Goal: Task Accomplishment & Management: Complete application form

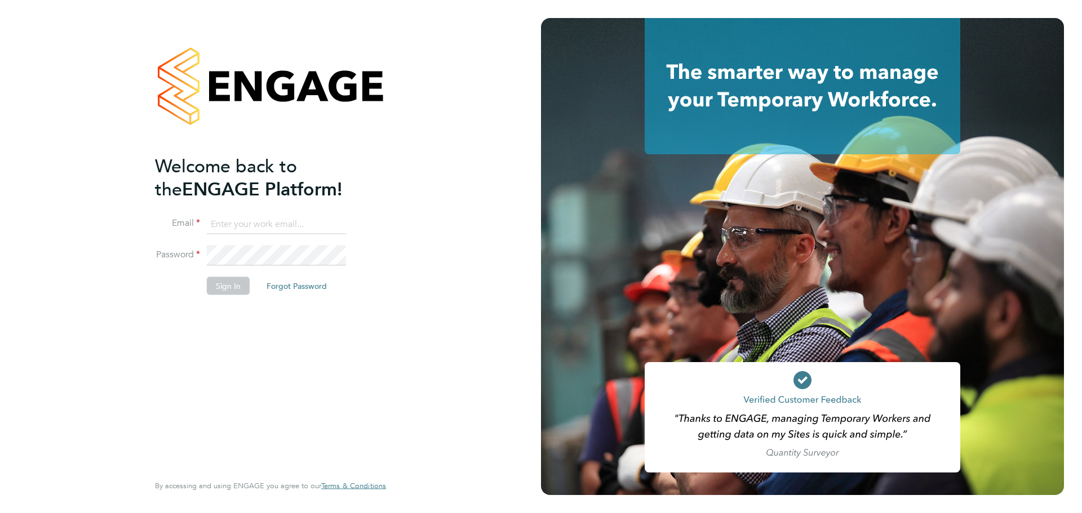
click at [267, 221] on input at bounding box center [276, 224] width 139 height 20
type input "[PERSON_NAME][EMAIL_ADDRESS][PERSON_NAME][DOMAIN_NAME]"
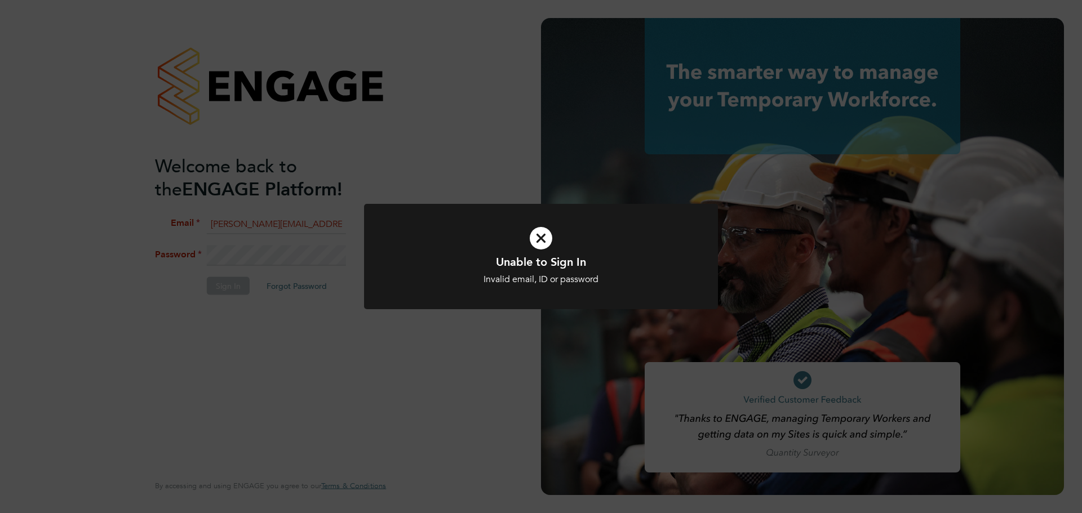
click at [544, 245] on icon at bounding box center [540, 238] width 293 height 44
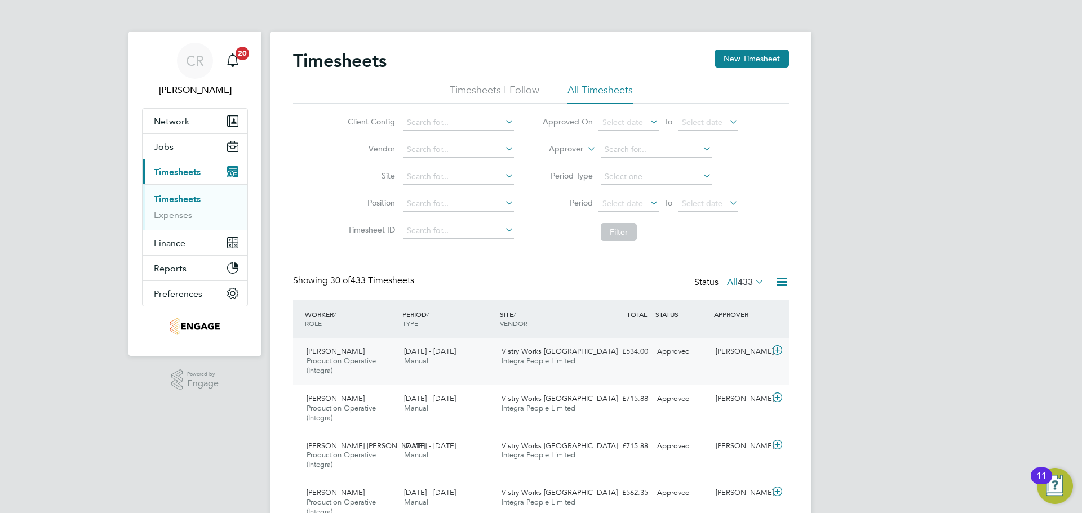
click at [666, 363] on div "Kai Whitbread Production Operative (Integra) 22 - 28 Sep 2025 22 - 28 Sep 2025 …" at bounding box center [541, 361] width 496 height 47
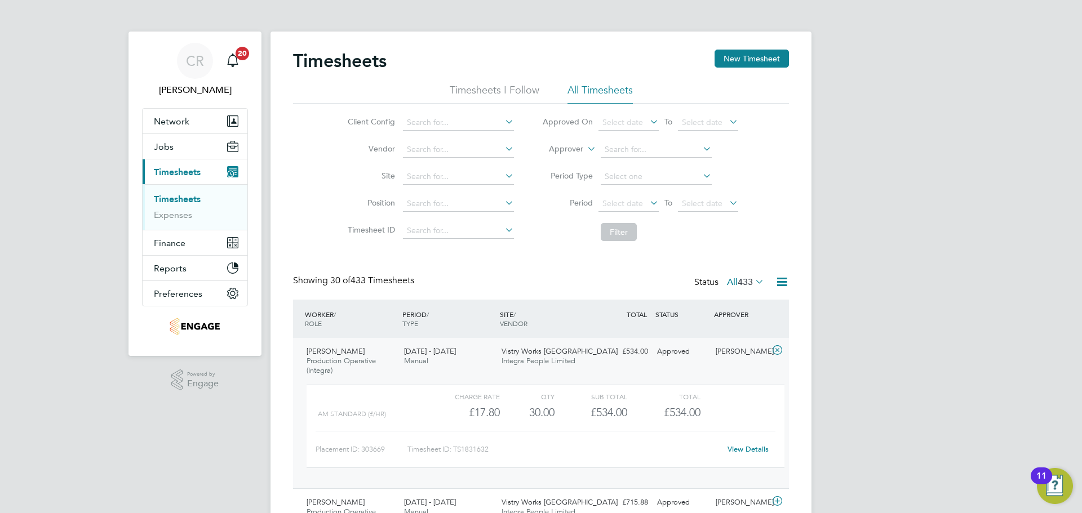
click at [673, 311] on div "STATUS" at bounding box center [682, 314] width 59 height 20
click at [688, 352] on div "Approved" at bounding box center [682, 352] width 59 height 19
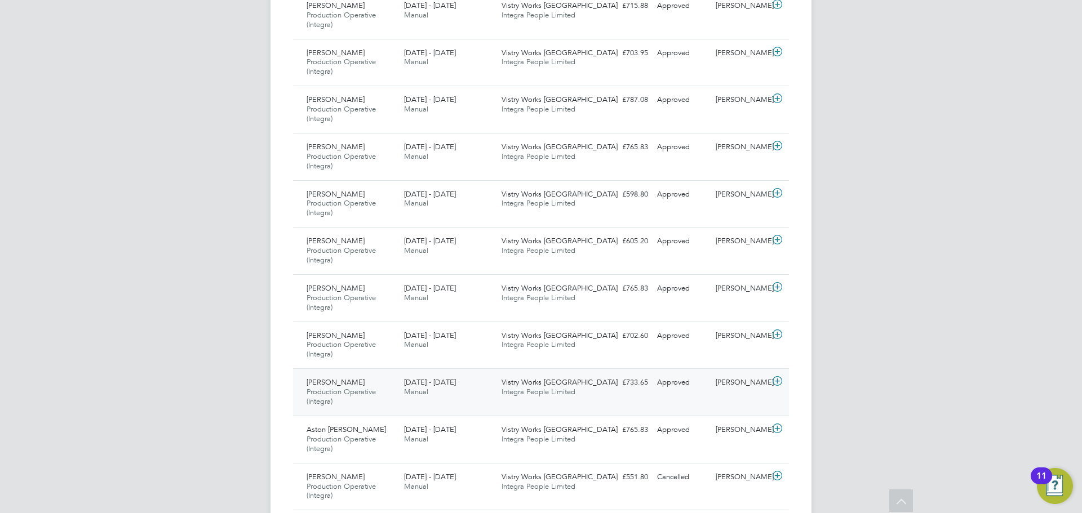
click at [674, 385] on div "Approved" at bounding box center [682, 383] width 59 height 19
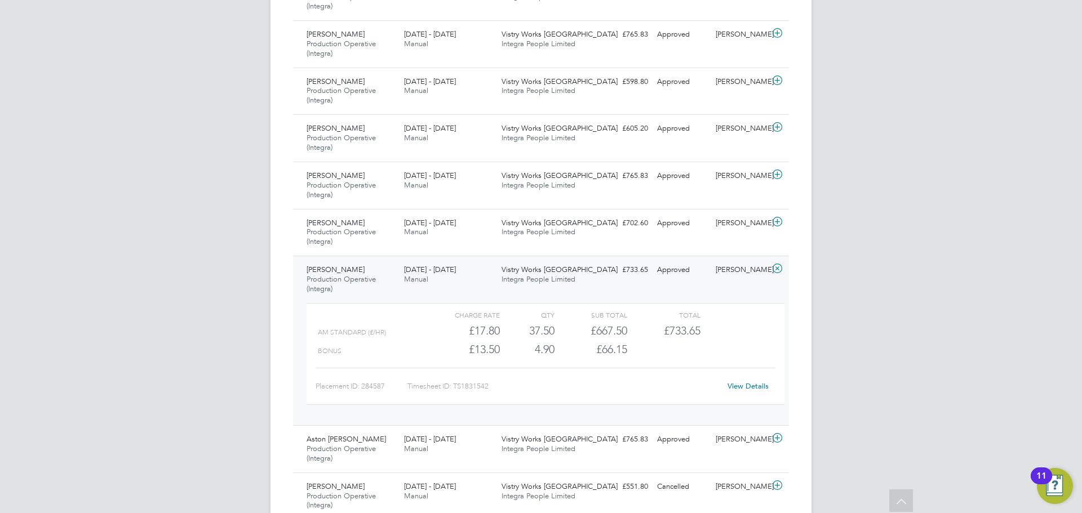
click at [599, 286] on div "Gheorghita Ciobanu Production Operative (Integra) 22 - 28 Sep 2025 22 - 28 Sep …" at bounding box center [541, 341] width 496 height 170
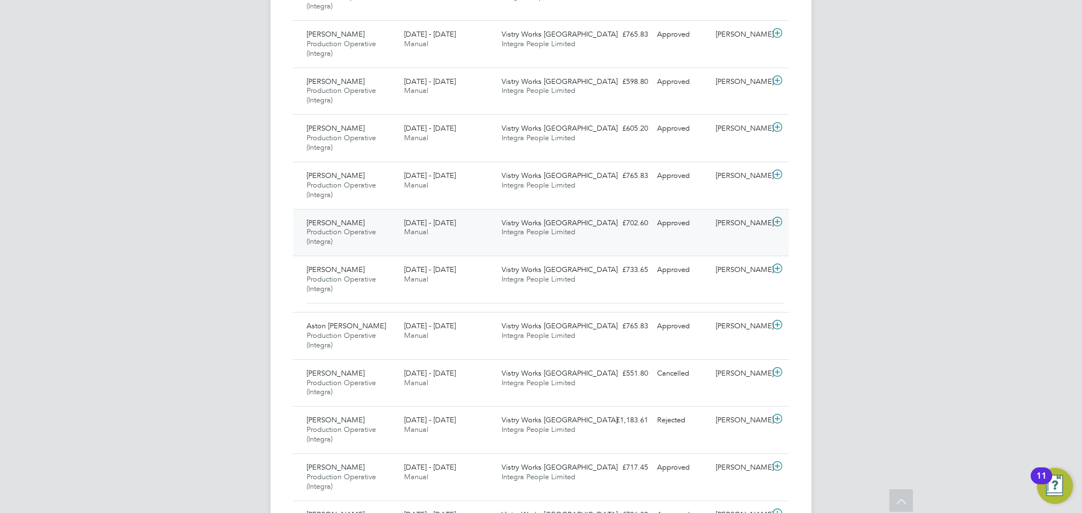
click at [613, 233] on div "Robert Chalimoniuk Production Operative (Integra) 22 - 28 Sep 2025 22 - 28 Sep …" at bounding box center [541, 232] width 496 height 47
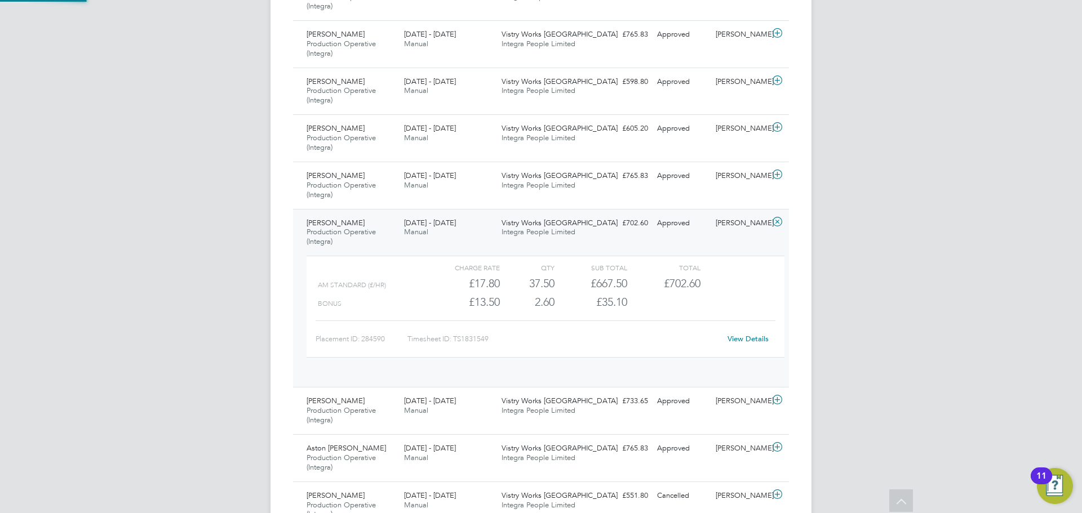
scroll to position [19, 110]
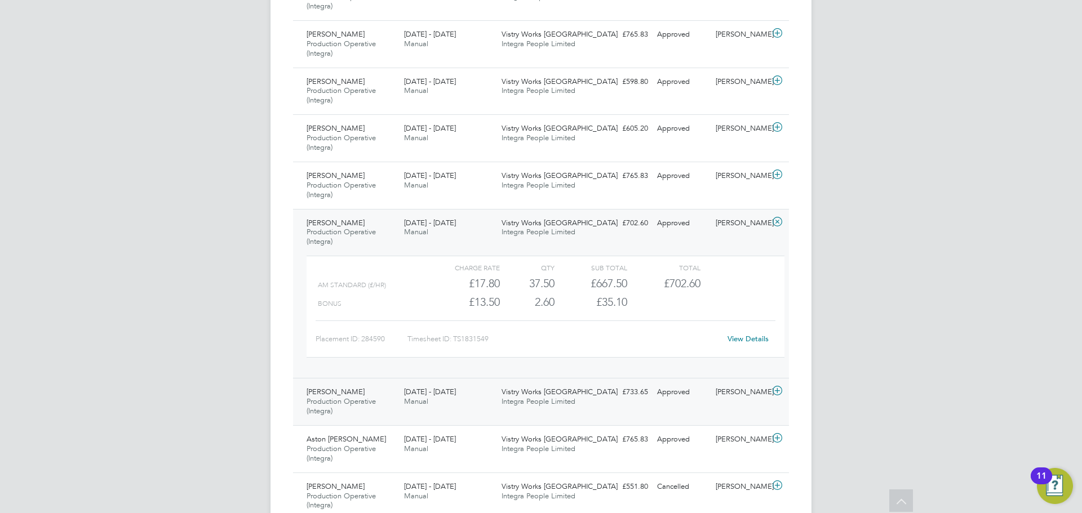
drag, startPoint x: 626, startPoint y: 409, endPoint x: 615, endPoint y: 405, distance: 11.1
click at [626, 409] on div "Gheorghita Ciobanu Production Operative (Integra) 22 - 28 Sep 2025 22 - 28 Sep …" at bounding box center [541, 401] width 496 height 47
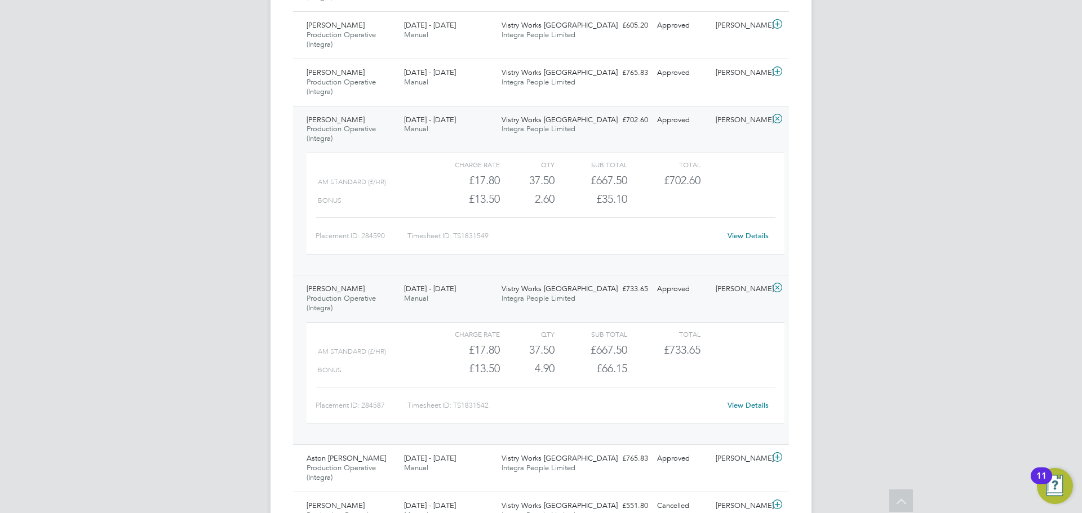
scroll to position [902, 0]
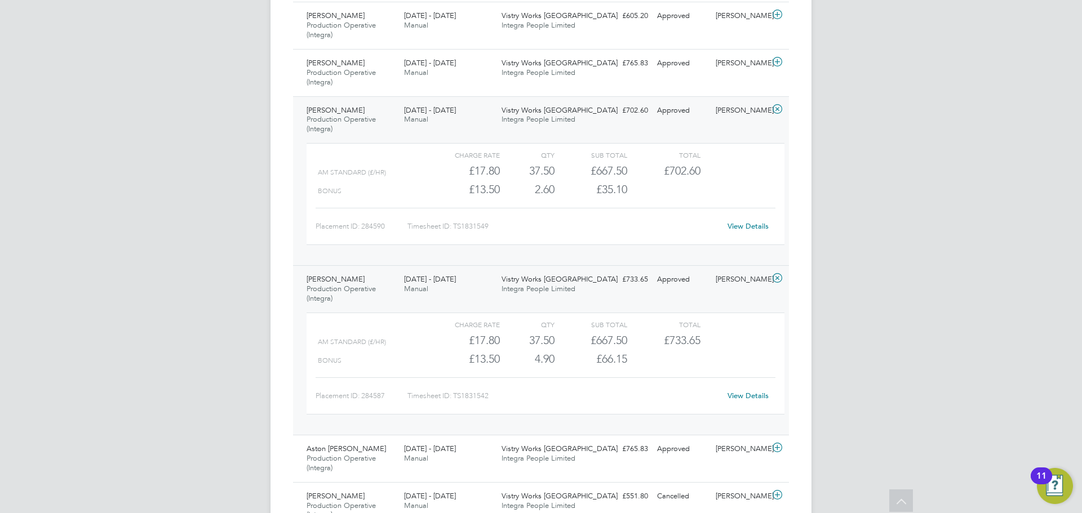
click at [604, 283] on div "£733.65 Approved" at bounding box center [623, 279] width 59 height 19
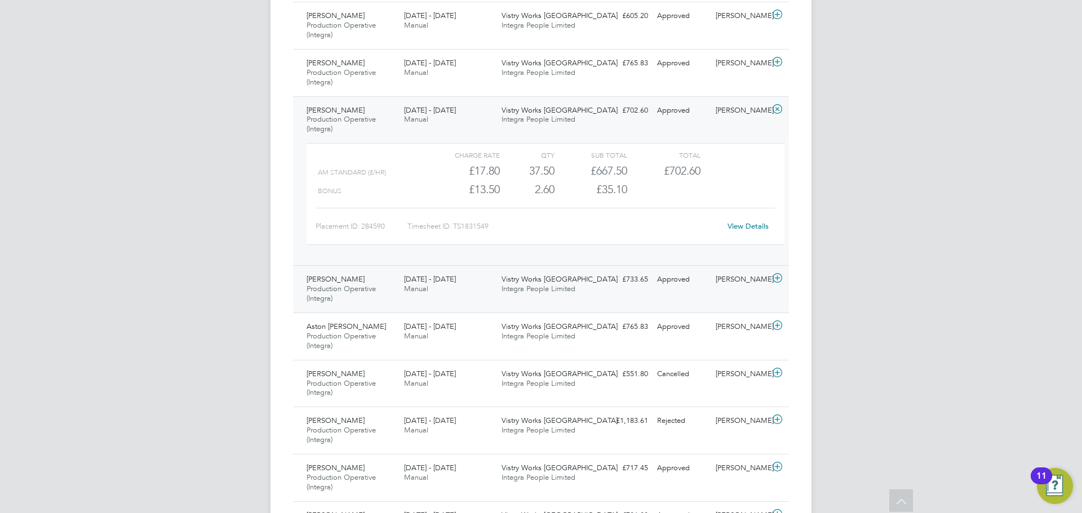
click at [591, 285] on div "Vistry Works Warrington Integra People Limited" at bounding box center [545, 284] width 97 height 28
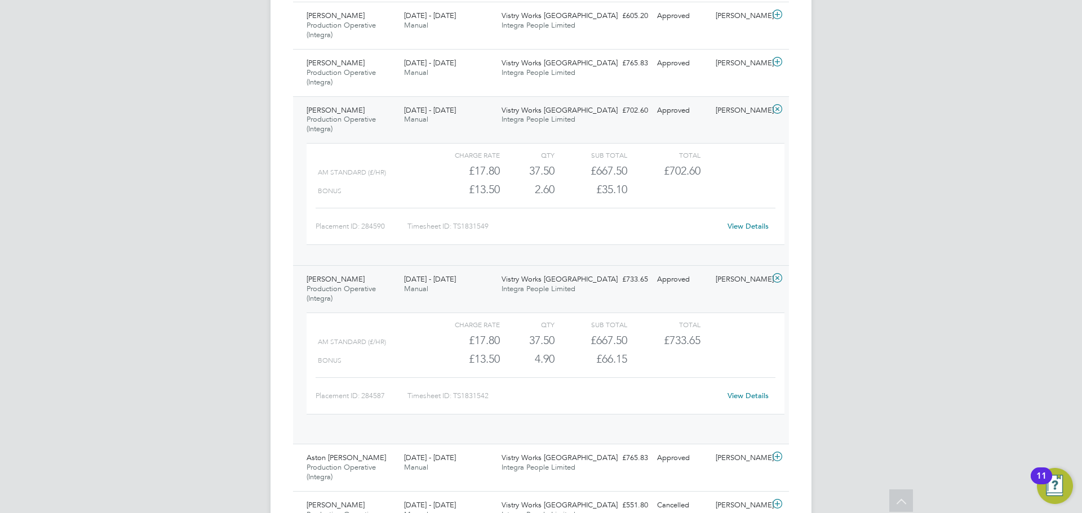
scroll to position [19, 110]
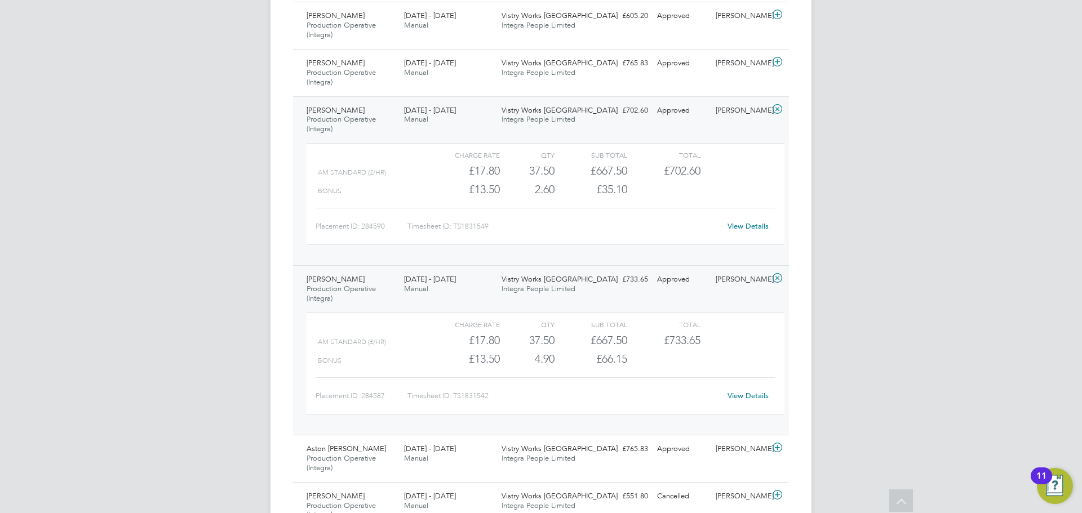
click at [591, 286] on div "Vistry Works Warrington Integra People Limited" at bounding box center [545, 284] width 97 height 28
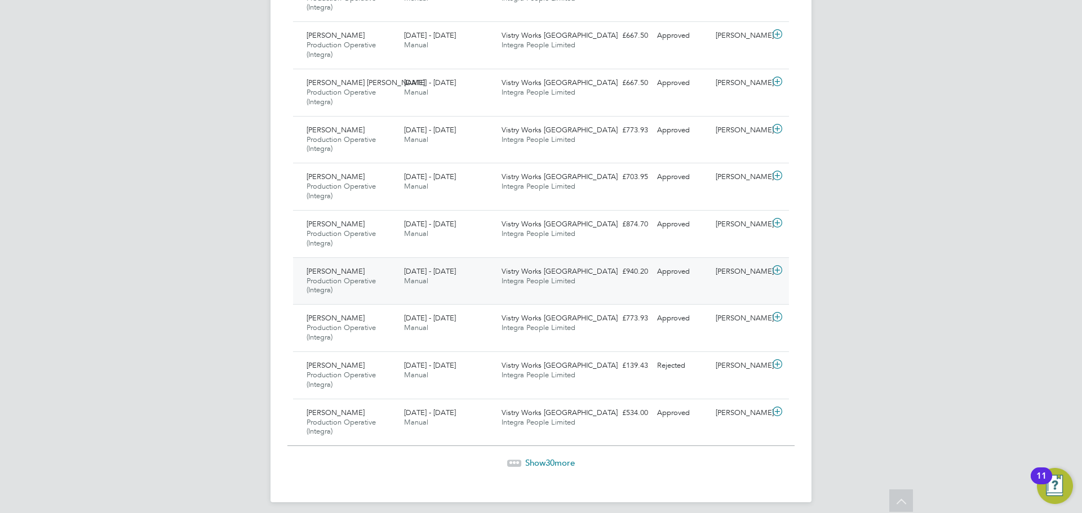
scroll to position [1436, 0]
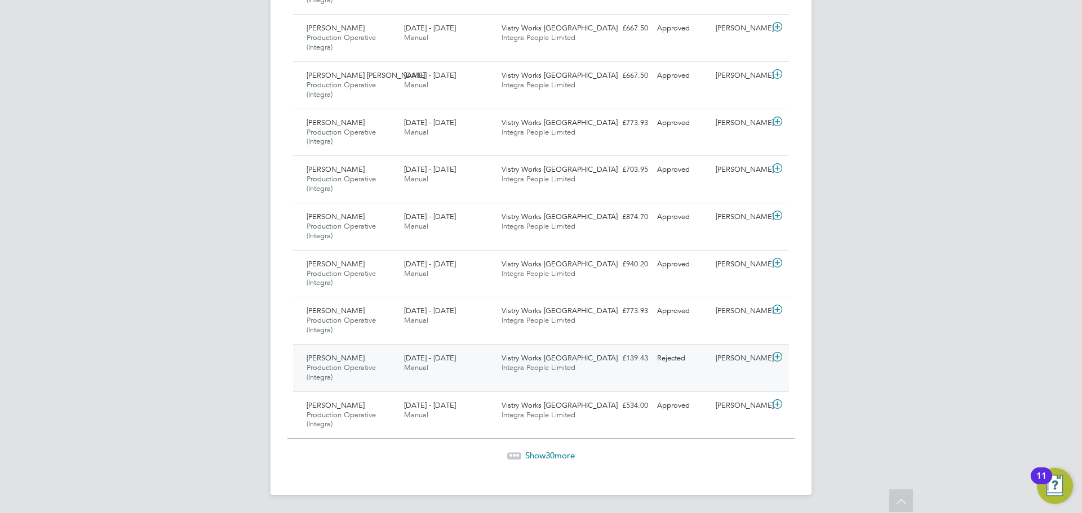
click at [557, 365] on span "Integra People Limited" at bounding box center [539, 368] width 74 height 10
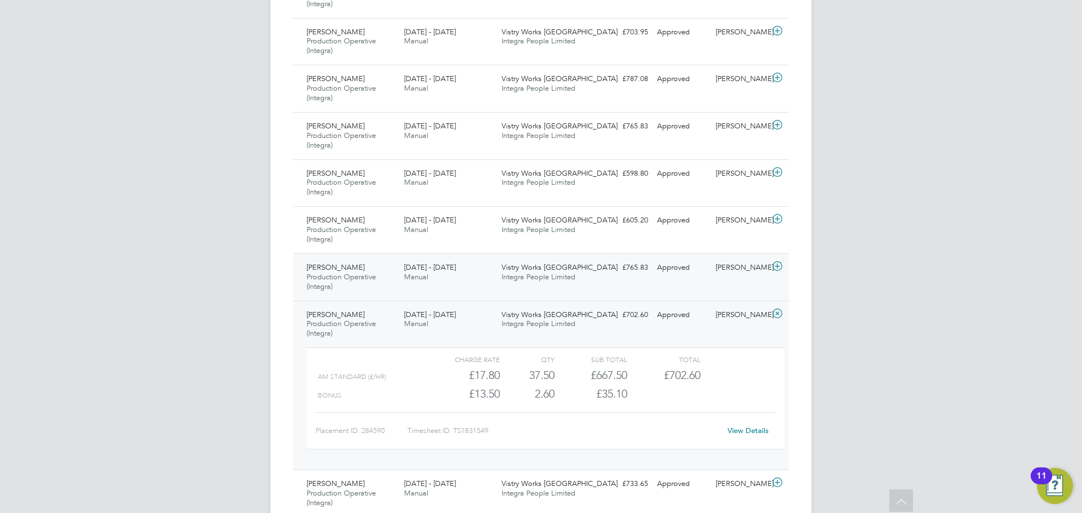
scroll to position [816, 0]
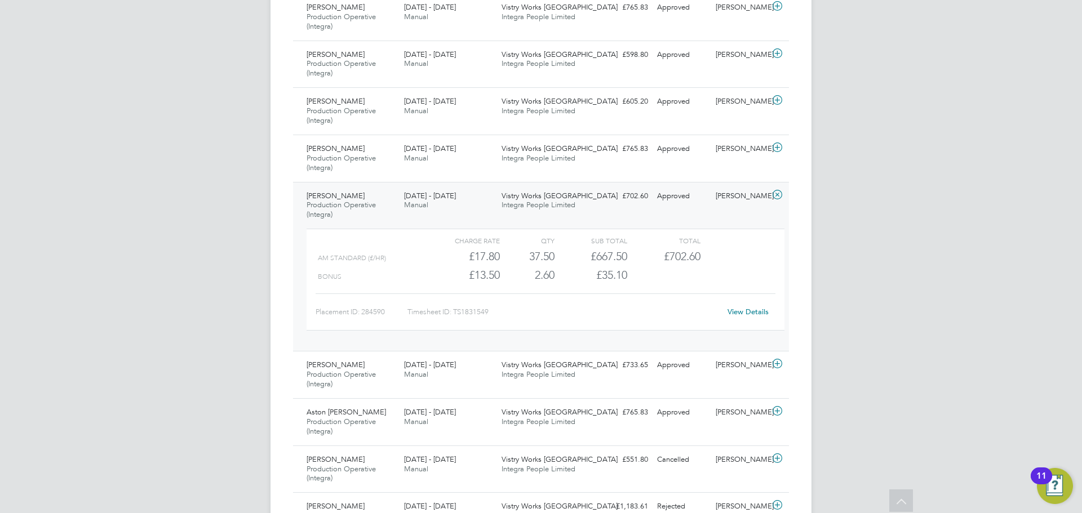
click at [561, 188] on div "Vistry Works Warrington Integra People Limited" at bounding box center [545, 201] width 97 height 28
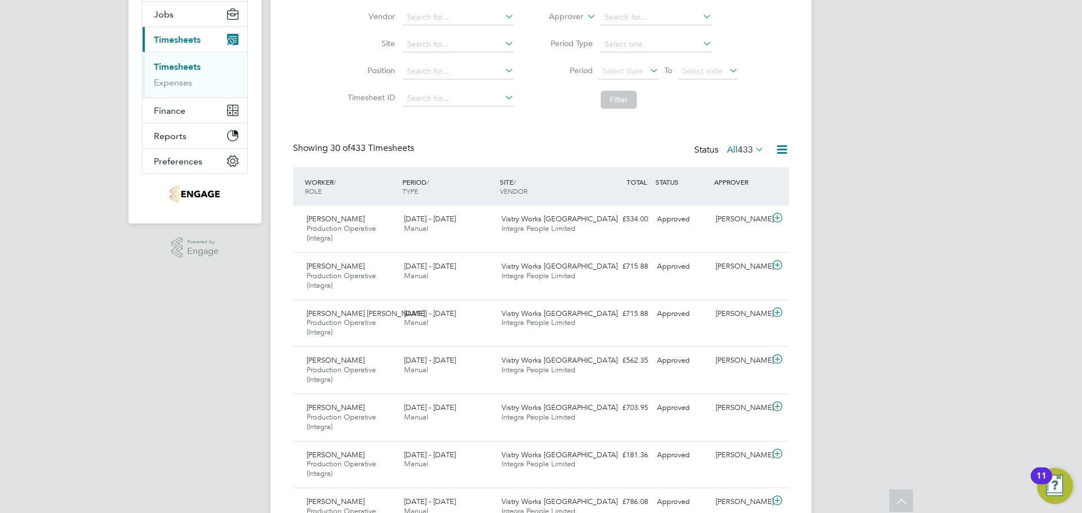
scroll to position [0, 0]
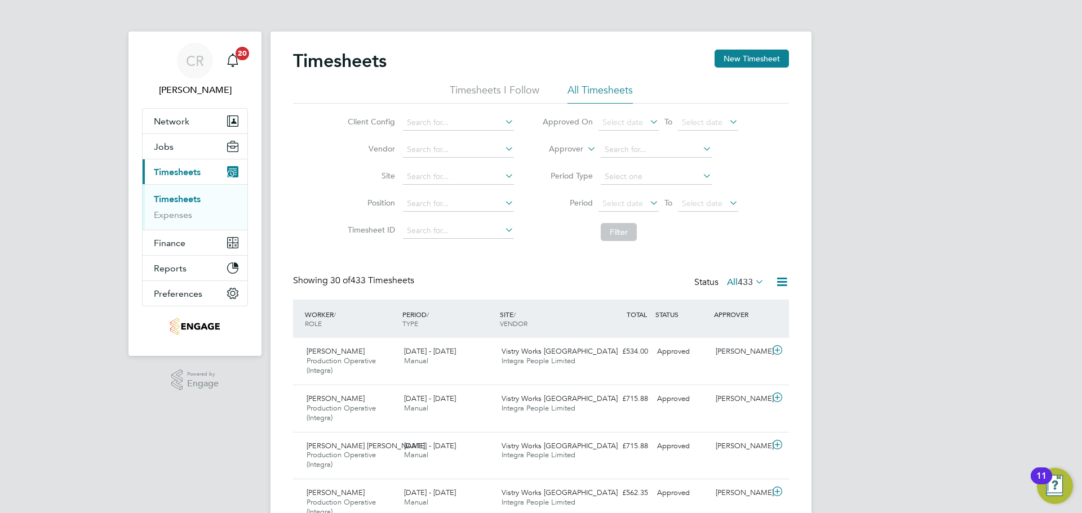
drag, startPoint x: 753, startPoint y: 54, endPoint x: 745, endPoint y: 64, distance: 12.9
click at [752, 55] on button "New Timesheet" at bounding box center [752, 59] width 74 height 18
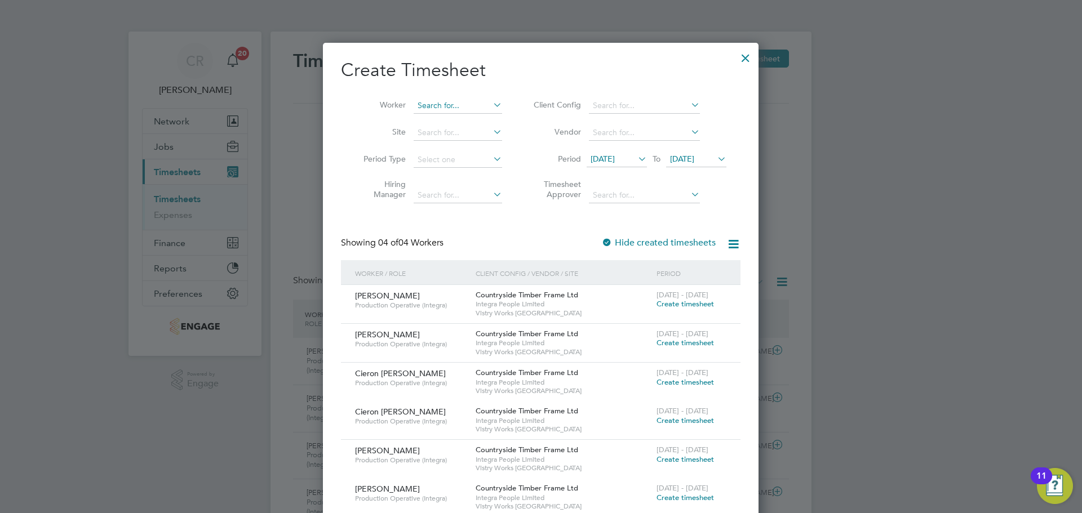
click at [447, 101] on input at bounding box center [458, 106] width 88 height 16
click at [440, 139] on b "Callum" at bounding box center [431, 136] width 26 height 10
type input "[PERSON_NAME]"
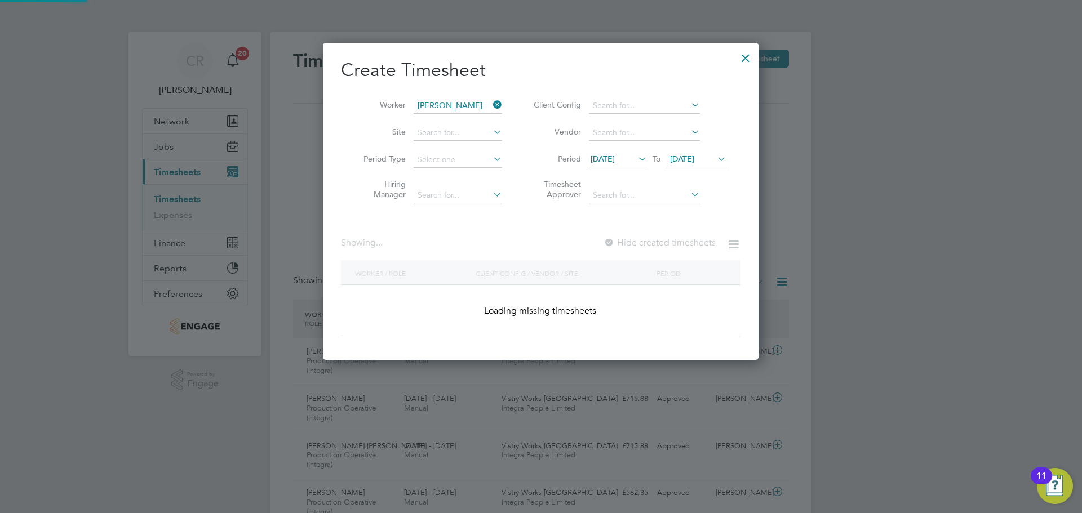
scroll to position [318, 436]
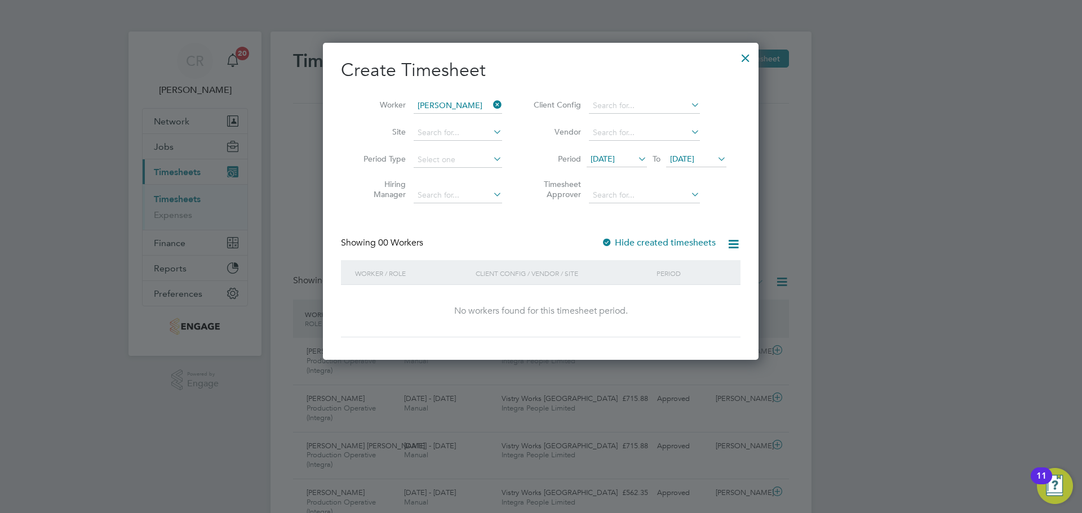
click at [637, 150] on li "Period [DATE] To [DATE]" at bounding box center [628, 160] width 224 height 27
click at [615, 162] on span "[DATE]" at bounding box center [603, 159] width 24 height 10
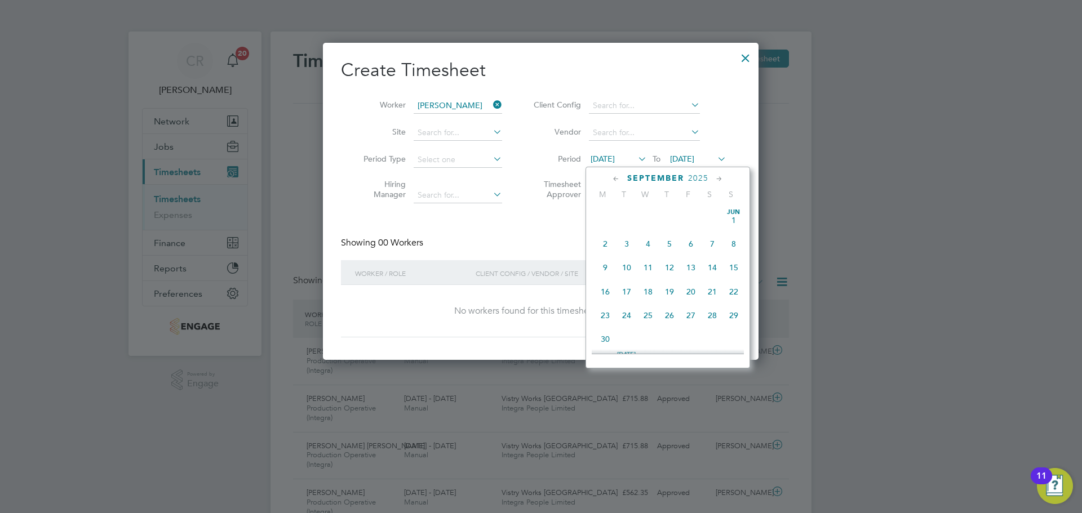
scroll to position [390, 0]
click at [606, 292] on span "22" at bounding box center [605, 282] width 21 height 21
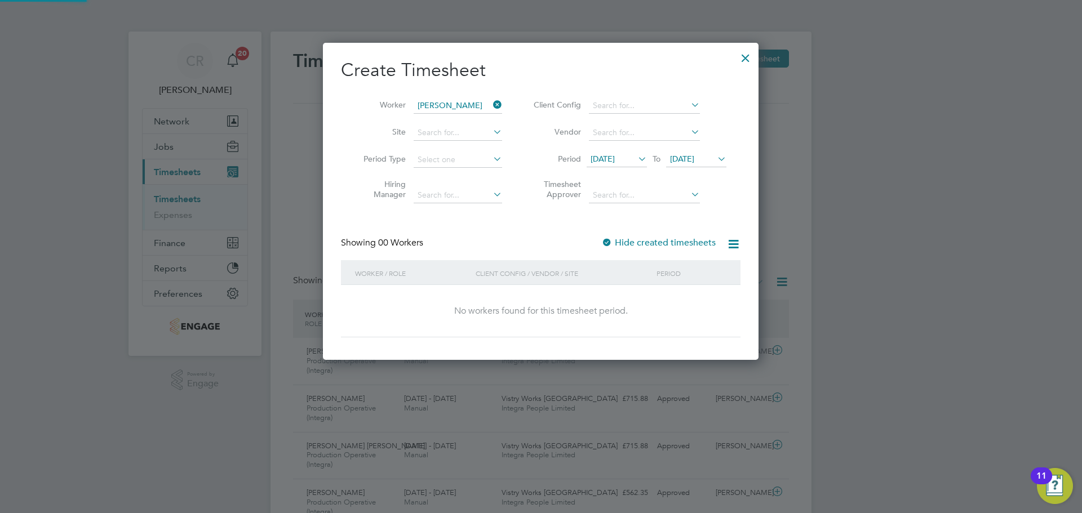
scroll to position [318, 436]
click at [688, 158] on span "[DATE]" at bounding box center [682, 159] width 24 height 10
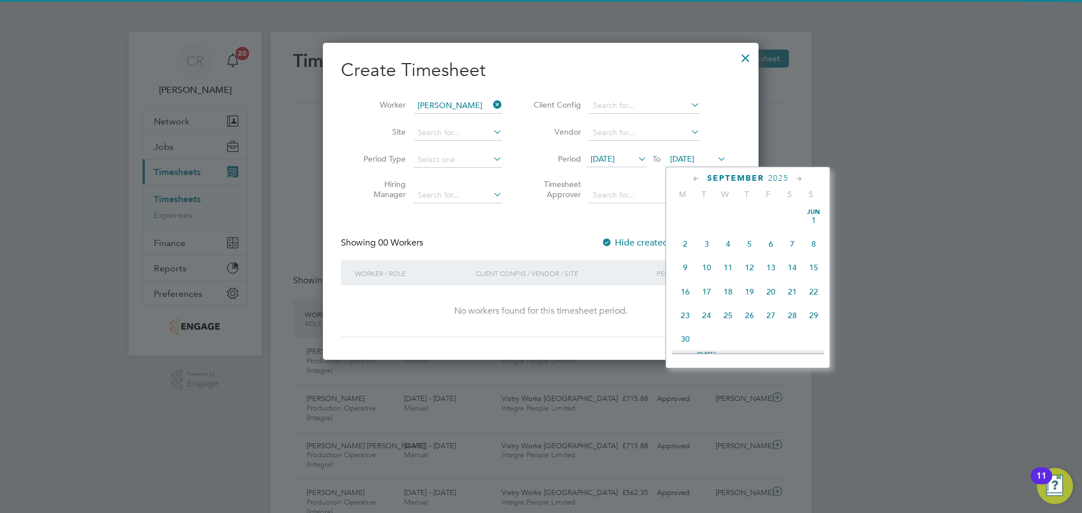
scroll to position [415, 0]
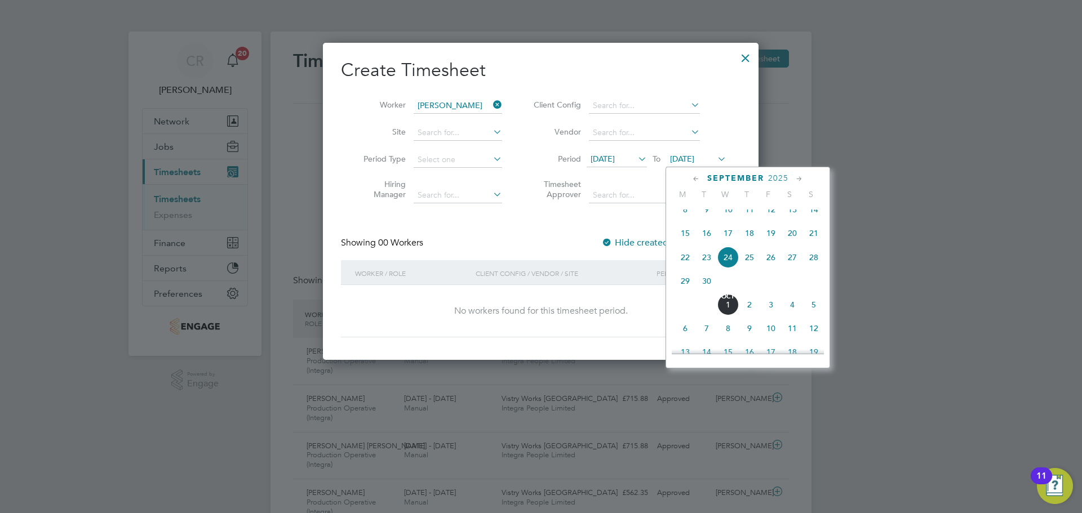
click at [810, 267] on span "28" at bounding box center [813, 257] width 21 height 21
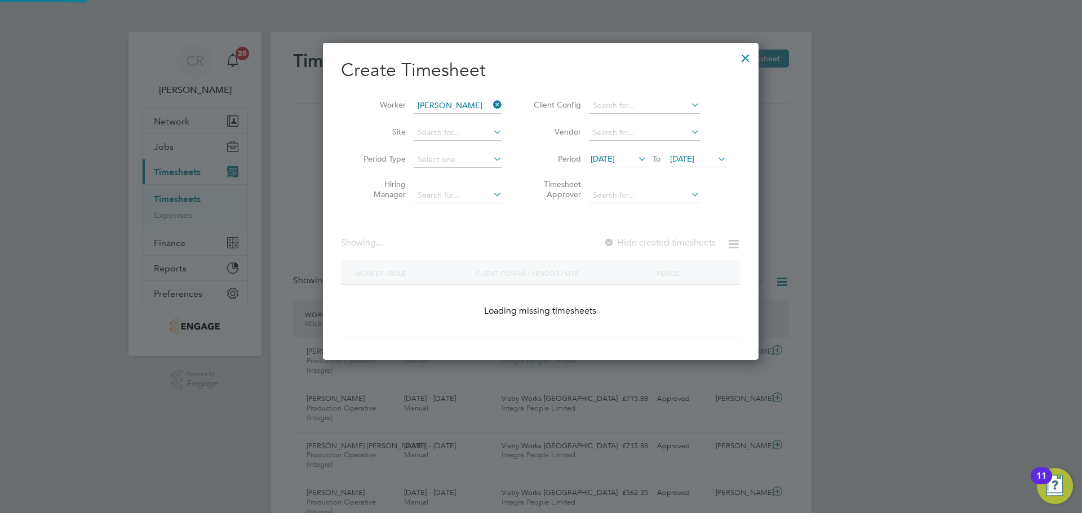
scroll to position [318, 436]
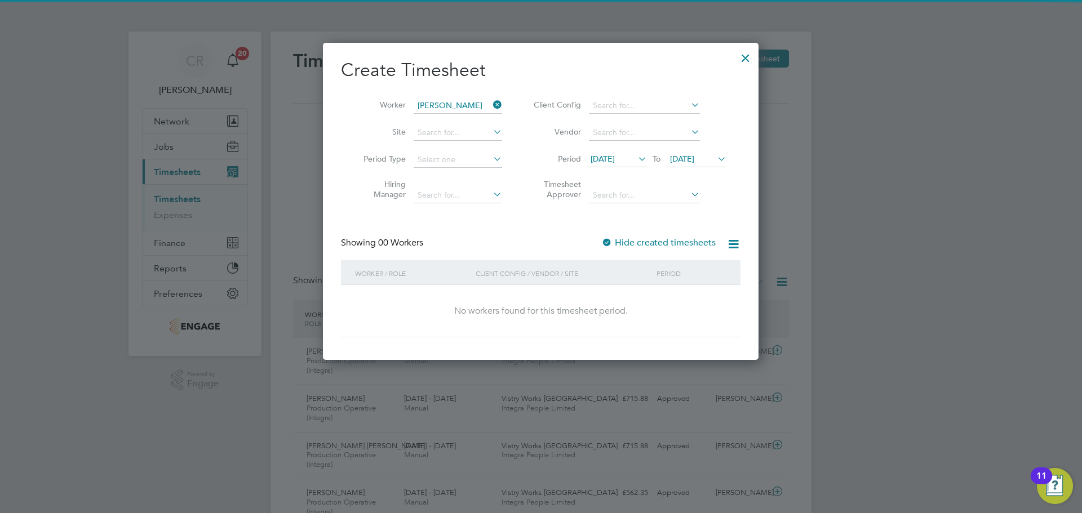
click at [618, 245] on label "Hide created timesheets" at bounding box center [658, 242] width 114 height 11
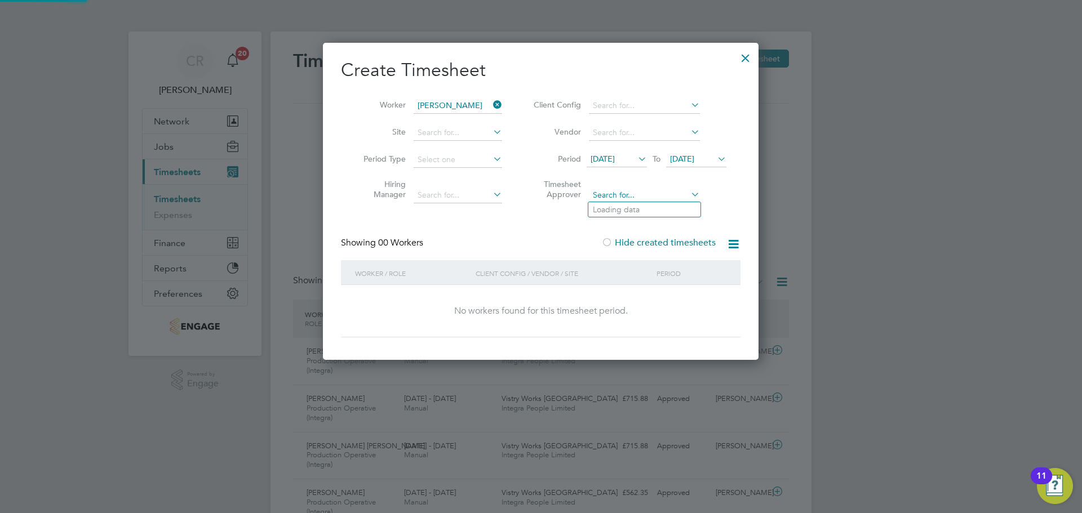
click at [620, 188] on input at bounding box center [644, 196] width 111 height 16
type input "[PERSON_NAME]"
click at [689, 195] on icon at bounding box center [689, 195] width 0 height 16
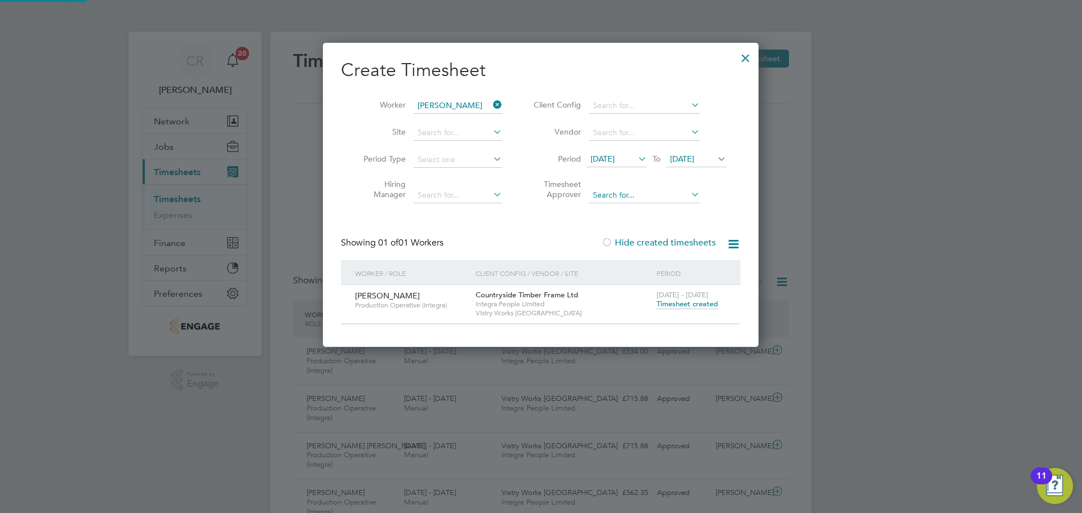
click at [653, 200] on input at bounding box center [644, 196] width 111 height 16
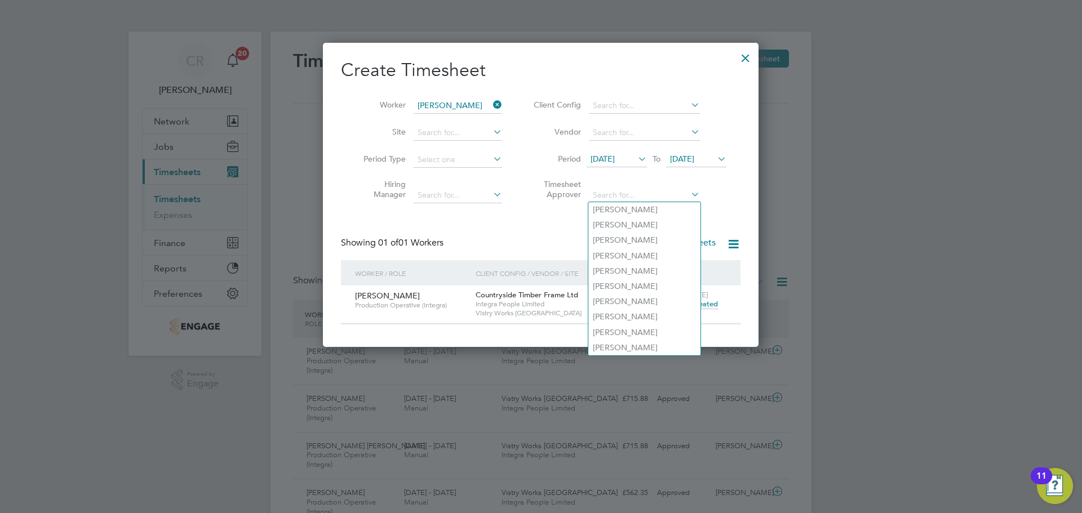
click at [755, 204] on div "Create Timesheet Worker Callum Hunter Site Period Type Hiring Manager Client Co…" at bounding box center [541, 195] width 436 height 304
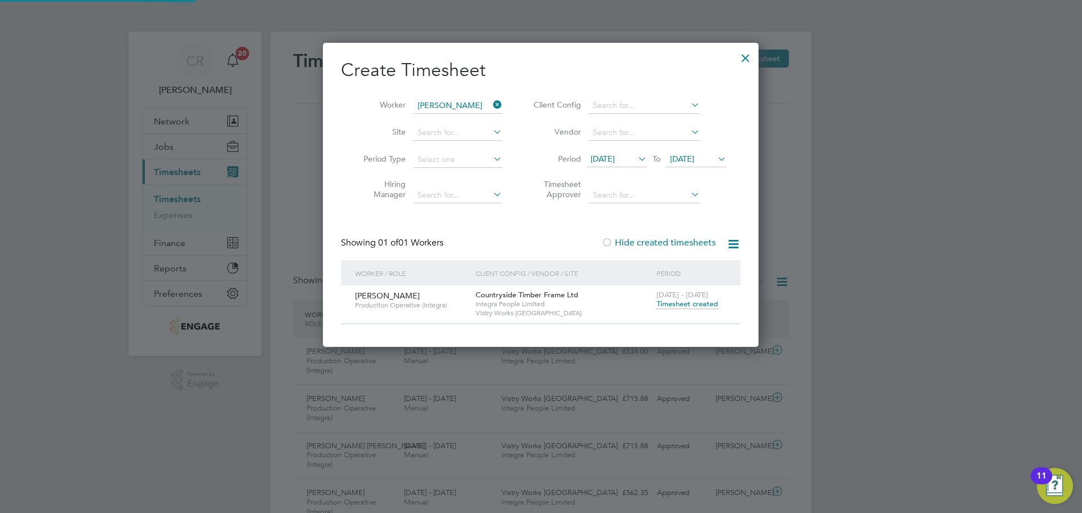
click at [694, 305] on span "Timesheet created" at bounding box center [687, 304] width 61 height 10
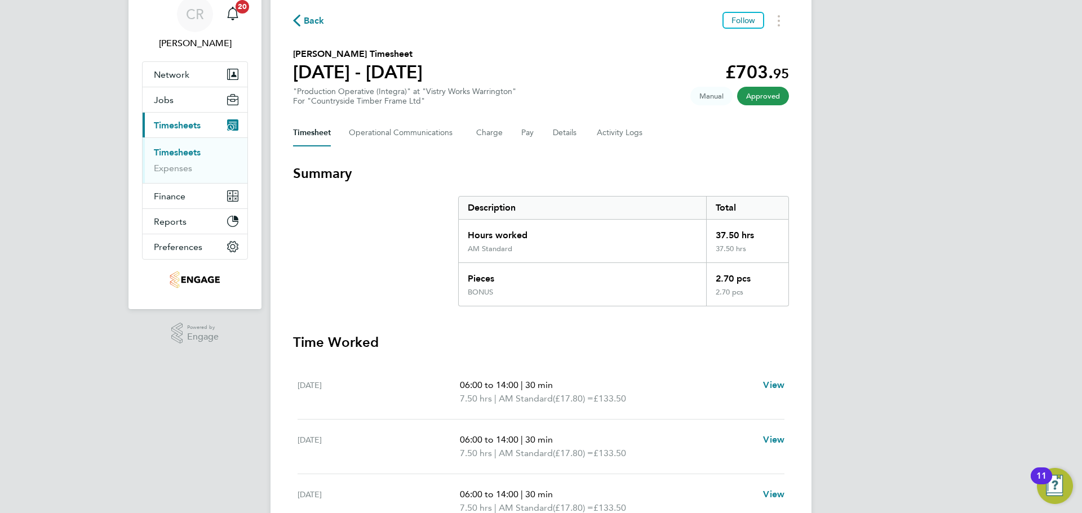
click at [307, 20] on span "Back" at bounding box center [314, 21] width 21 height 14
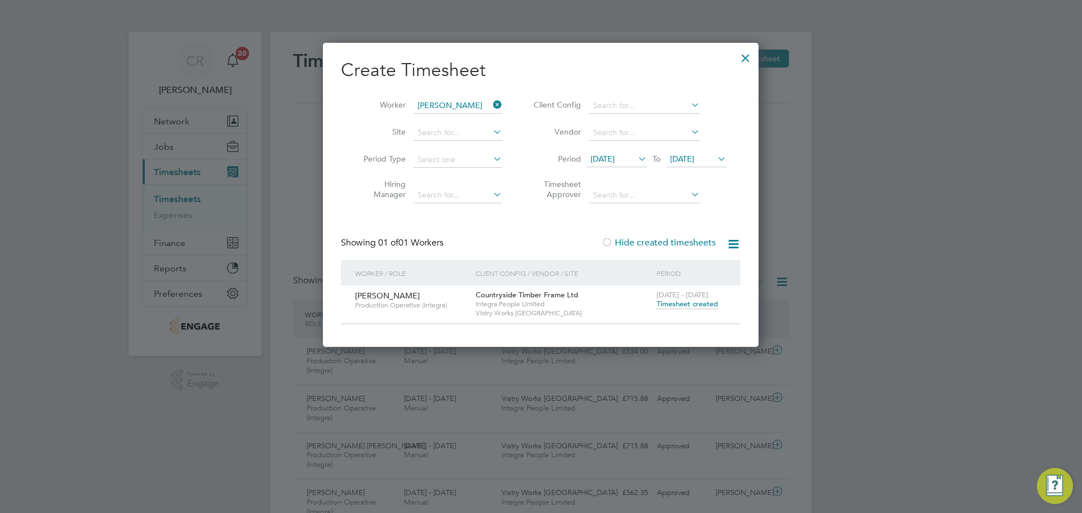
click at [857, 218] on div at bounding box center [541, 256] width 1082 height 513
click at [747, 54] on div at bounding box center [745, 55] width 20 height 20
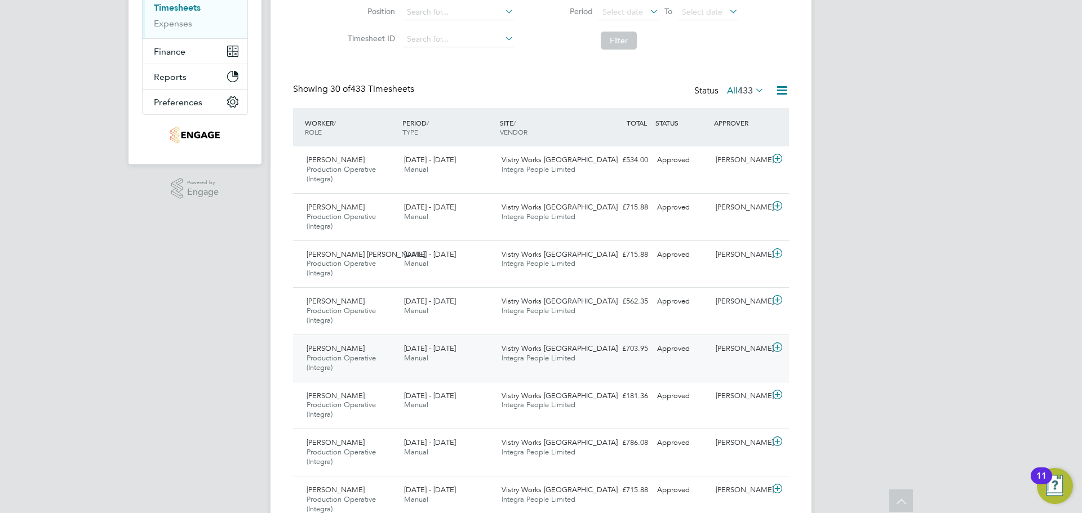
click at [396, 349] on div "Iro Hodgson Production Operative (Integra) 22 - 28 Sep 2025" at bounding box center [350, 359] width 97 height 38
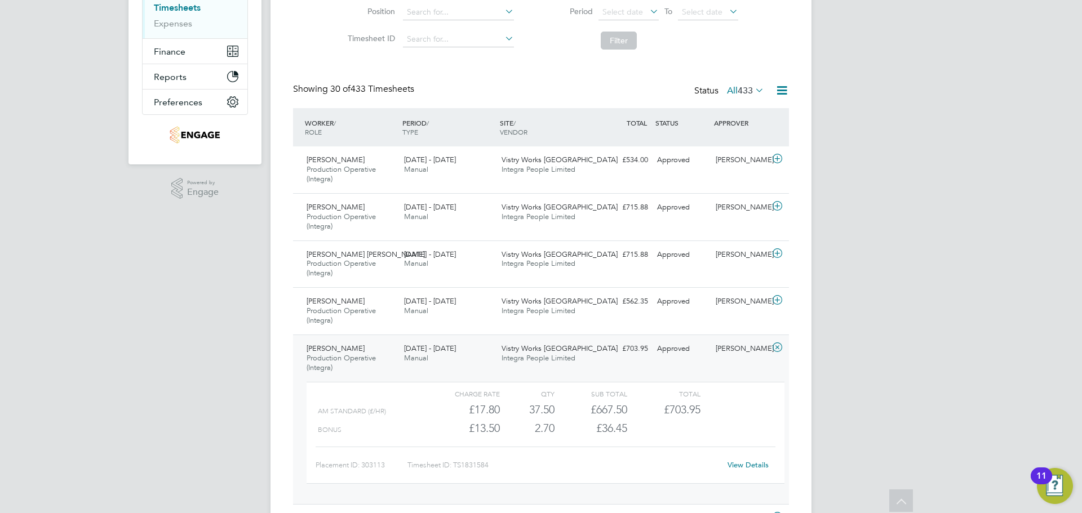
click at [572, 358] on span "Integra People Limited" at bounding box center [539, 358] width 74 height 10
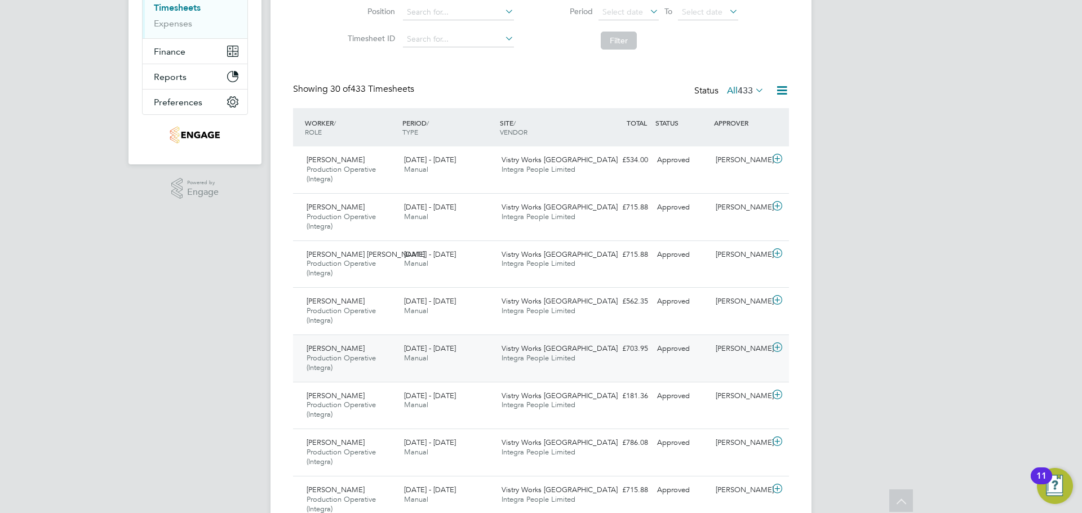
click at [572, 358] on span "Integra People Limited" at bounding box center [539, 358] width 74 height 10
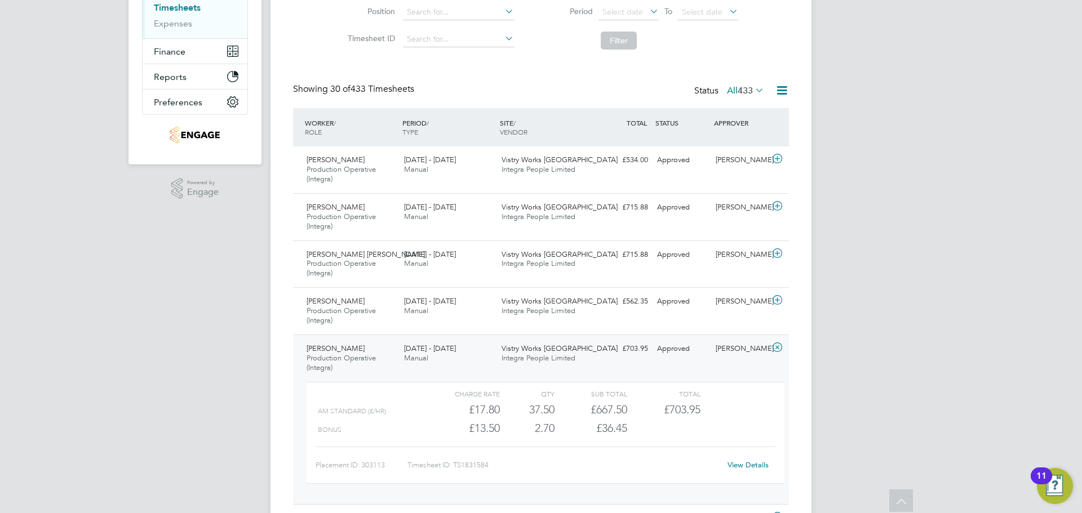
click at [740, 461] on link "View Details" at bounding box center [748, 465] width 41 height 10
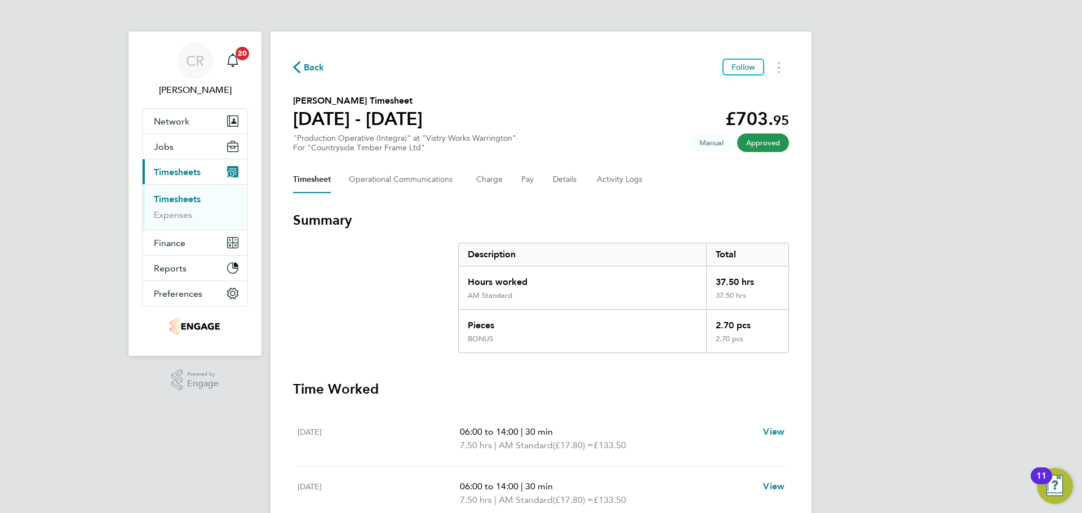
click at [303, 70] on span "Back" at bounding box center [309, 66] width 32 height 11
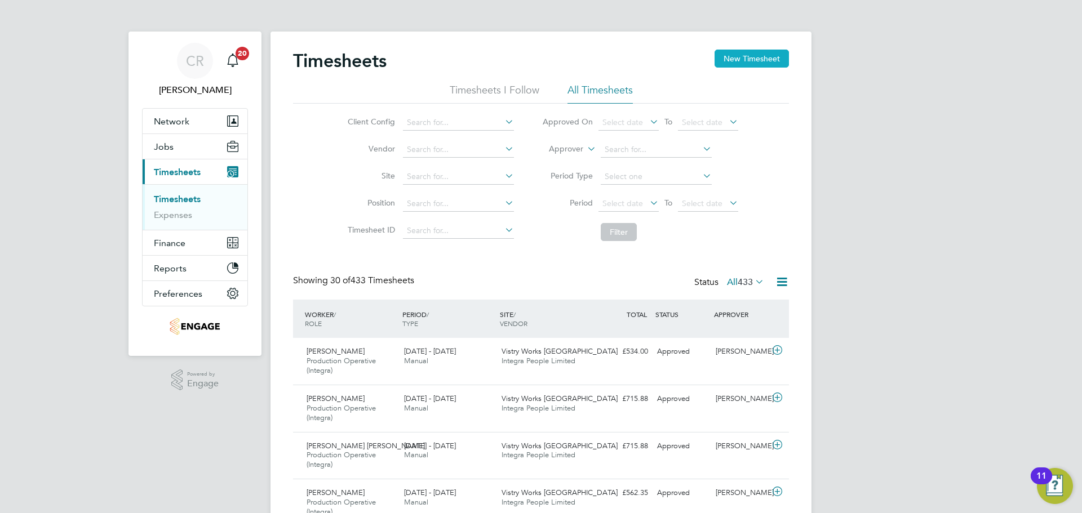
click at [747, 59] on button "New Timesheet" at bounding box center [752, 59] width 74 height 18
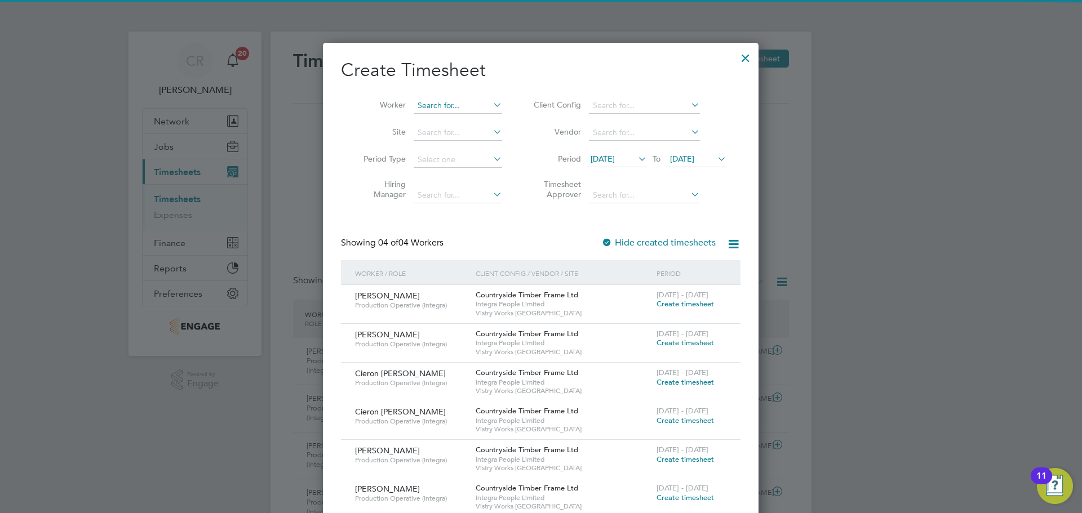
click at [441, 103] on input at bounding box center [458, 106] width 88 height 16
click at [459, 134] on li "[PERSON_NAME]" at bounding box center [463, 135] width 100 height 15
type input "[PERSON_NAME]"
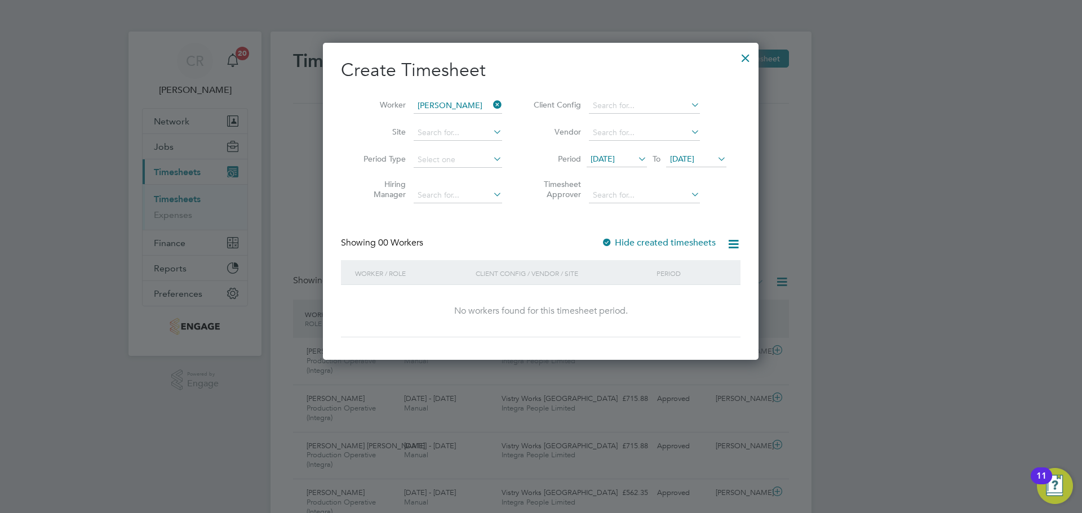
click at [635, 150] on li "Period [DATE] To [DATE]" at bounding box center [628, 160] width 224 height 27
click at [633, 151] on li "Period [DATE] To [DATE]" at bounding box center [628, 160] width 224 height 27
click at [615, 156] on span "[DATE]" at bounding box center [603, 159] width 24 height 10
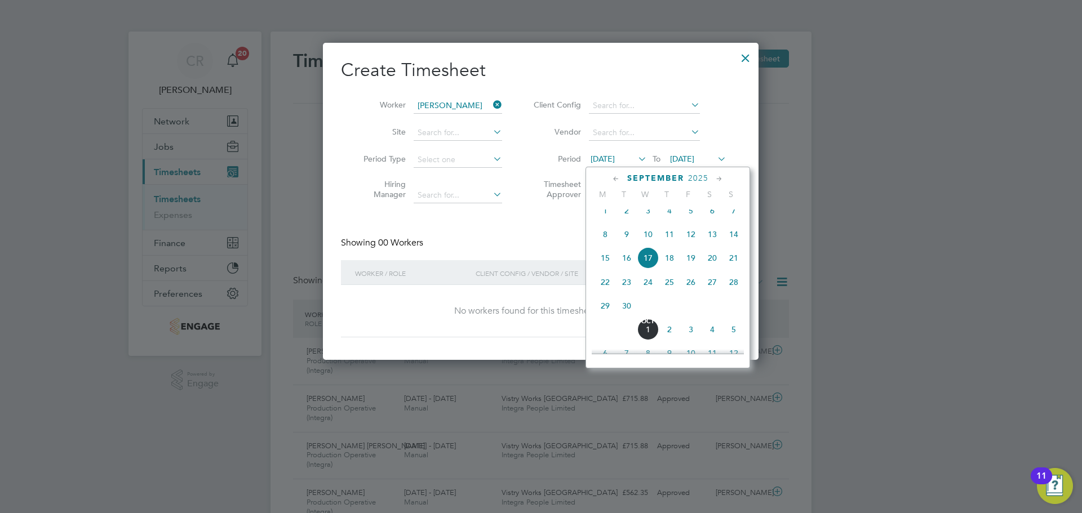
click at [604, 285] on span "22" at bounding box center [605, 282] width 21 height 21
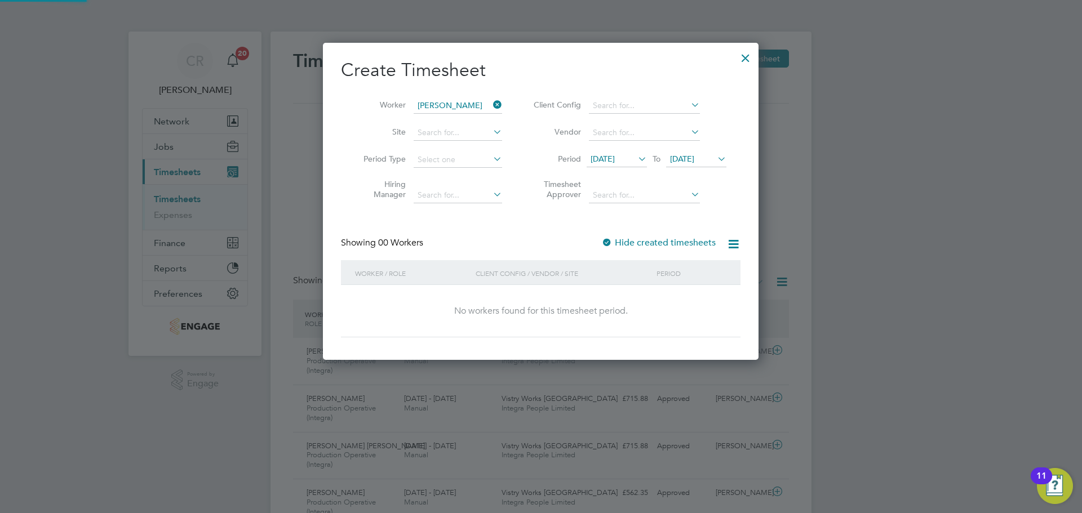
click at [689, 157] on span "[DATE]" at bounding box center [682, 159] width 24 height 10
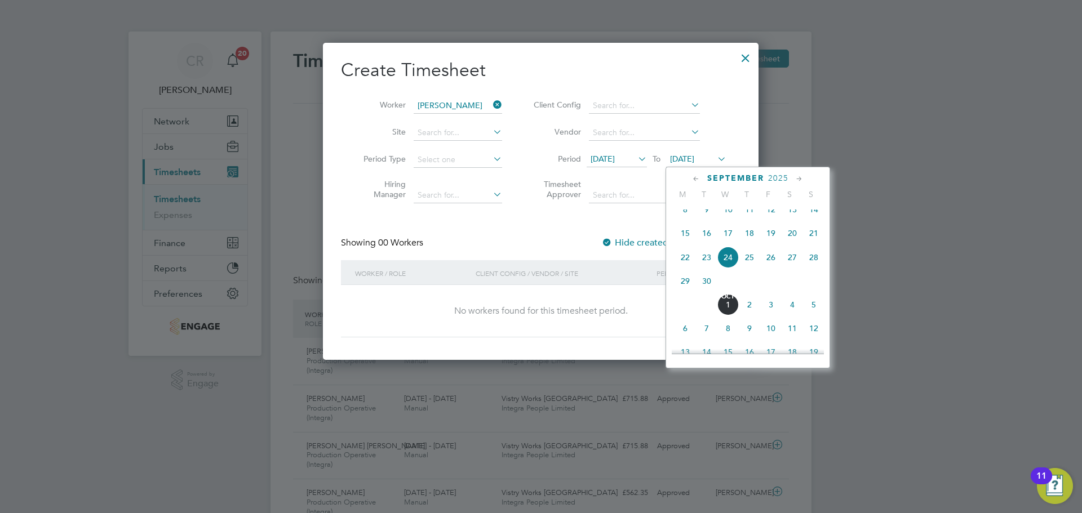
click at [810, 265] on span "28" at bounding box center [813, 257] width 21 height 21
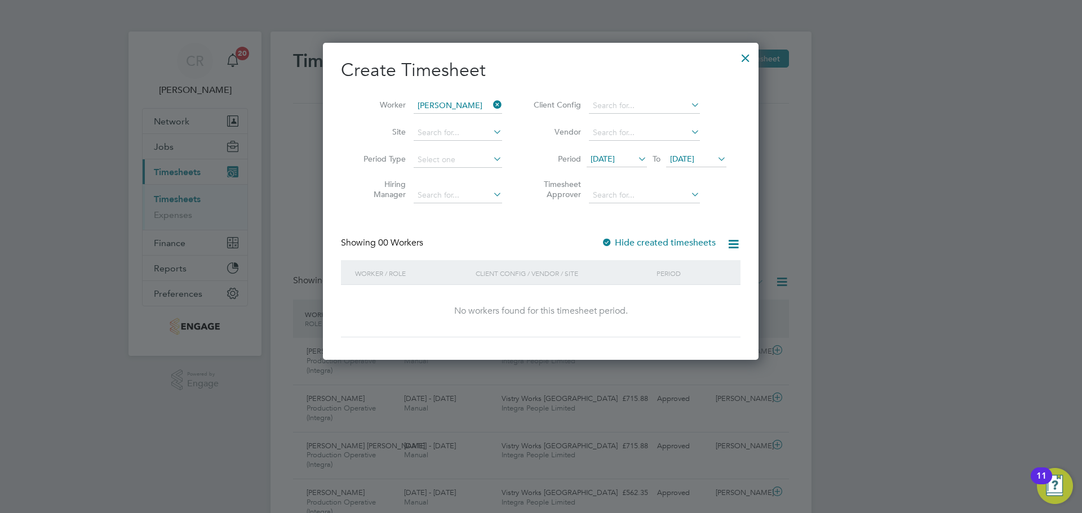
click at [610, 242] on div at bounding box center [606, 243] width 11 height 11
click at [647, 193] on input at bounding box center [644, 196] width 111 height 16
click at [638, 212] on li "[PERSON_NAME]" at bounding box center [644, 209] width 112 height 15
type input "[PERSON_NAME]"
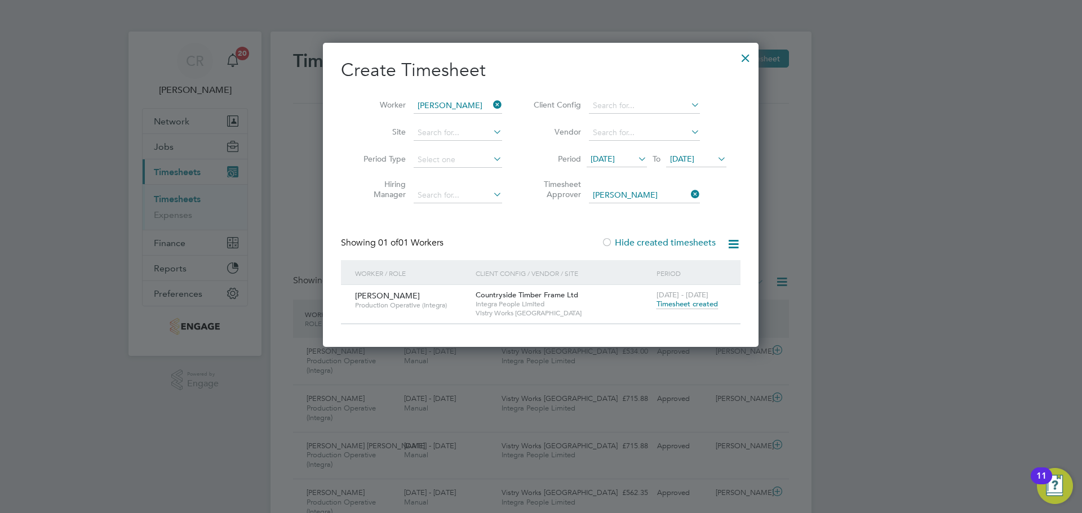
drag, startPoint x: 676, startPoint y: 300, endPoint x: 673, endPoint y: 289, distance: 11.1
click at [673, 289] on div "[DATE] - [DATE] Timesheet created" at bounding box center [692, 300] width 76 height 30
click at [683, 304] on span "Timesheet created" at bounding box center [687, 304] width 61 height 10
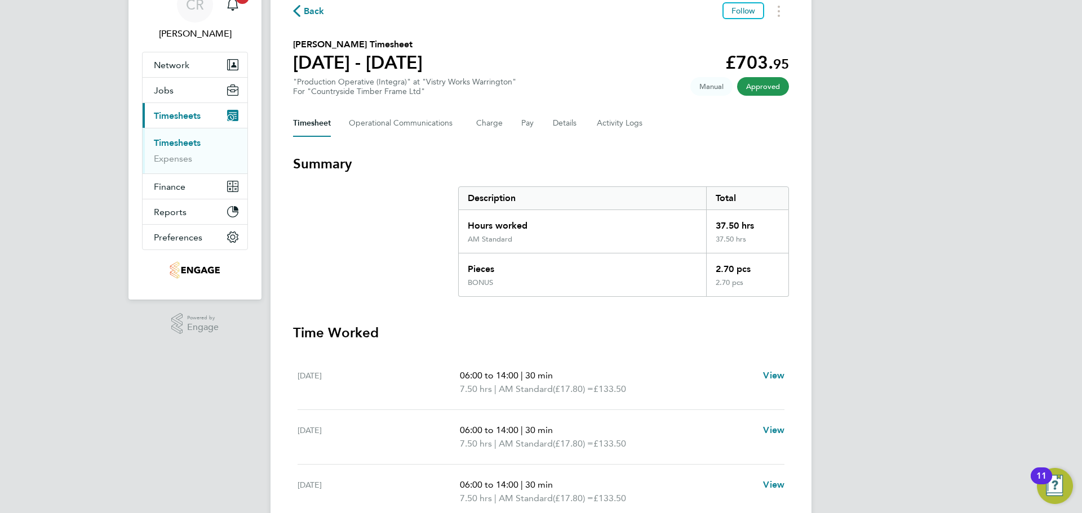
click at [304, 14] on span "Back" at bounding box center [314, 12] width 21 height 14
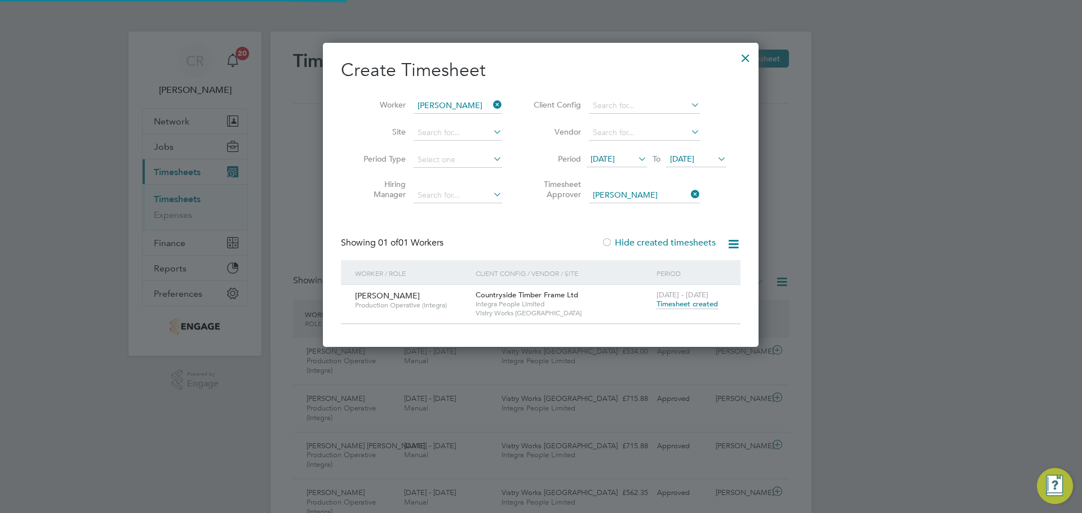
scroll to position [6, 6]
click at [503, 105] on li "Worker [PERSON_NAME]" at bounding box center [428, 105] width 175 height 27
click at [746, 56] on div at bounding box center [745, 55] width 20 height 20
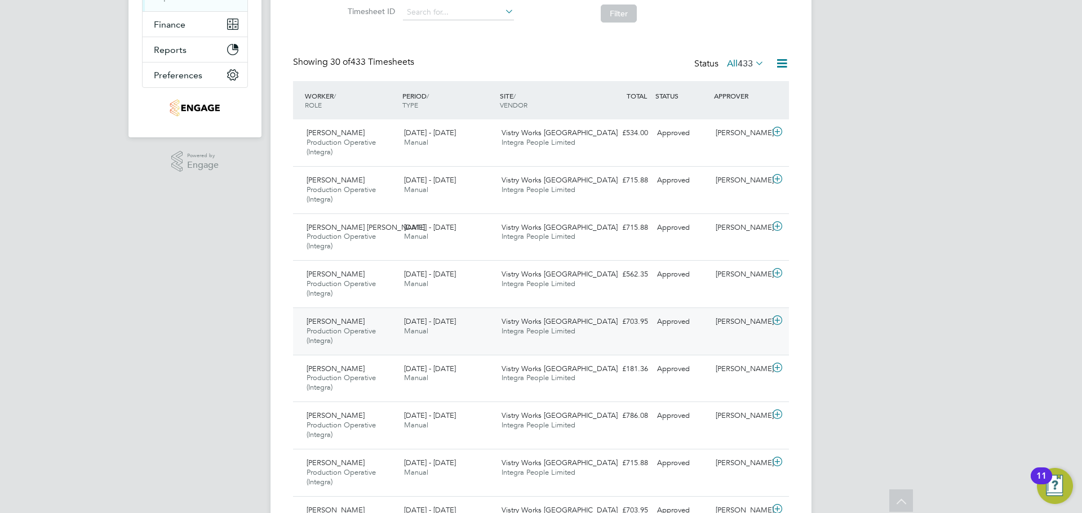
click at [654, 323] on div "Approved" at bounding box center [682, 322] width 59 height 19
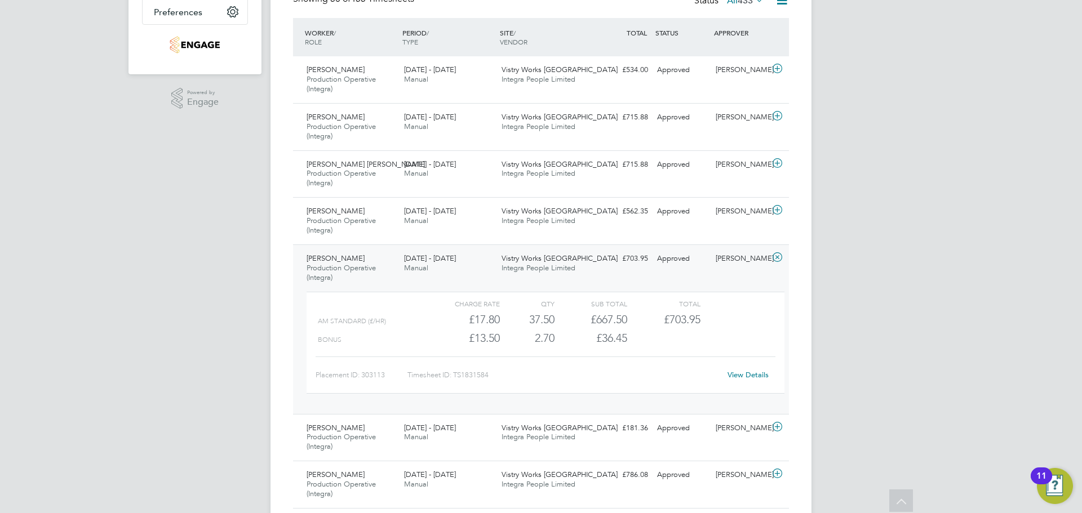
click at [592, 270] on div "Vistry Works Warrington Integra People Limited" at bounding box center [545, 264] width 97 height 28
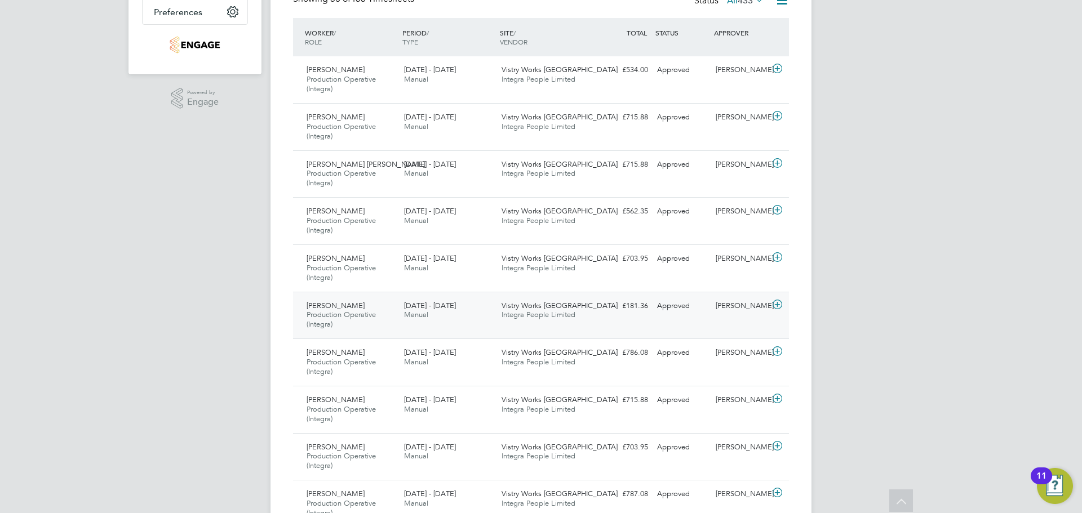
click at [589, 320] on div "Vistry Works Warrington Integra People Limited" at bounding box center [545, 311] width 97 height 28
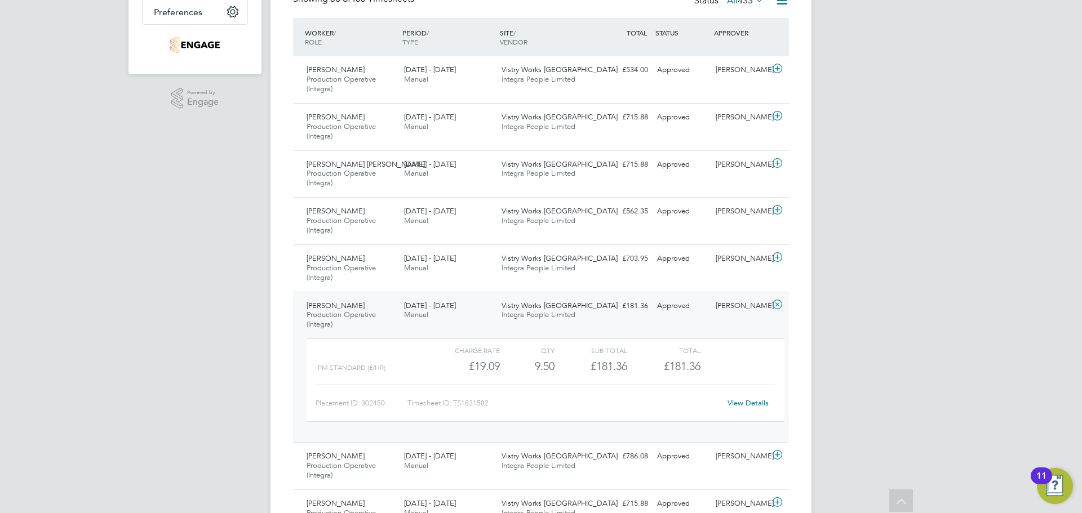
click at [587, 315] on div "Vistry Works Warrington Integra People Limited" at bounding box center [545, 311] width 97 height 28
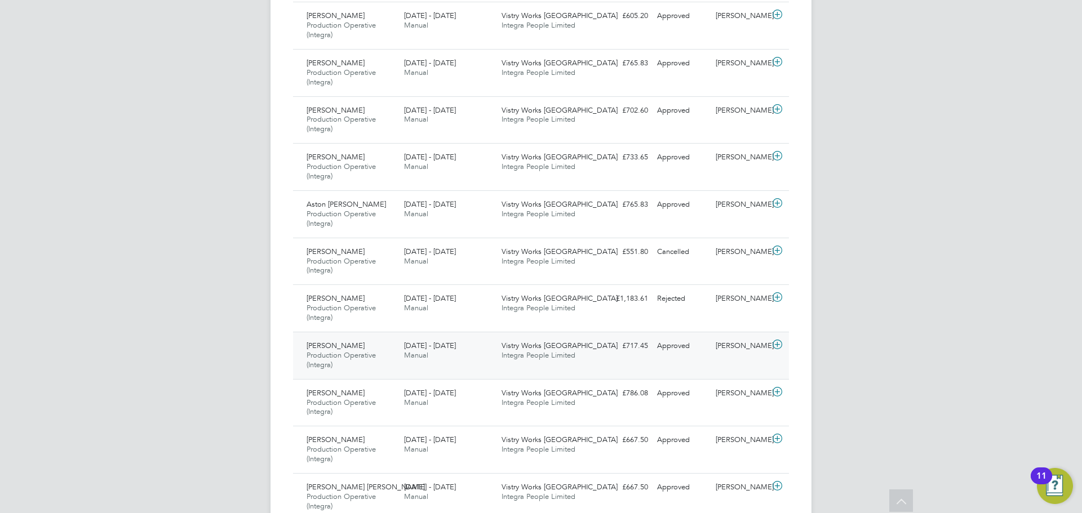
click at [535, 364] on div "Vistry Works Warrington Integra People Limited" at bounding box center [545, 351] width 97 height 28
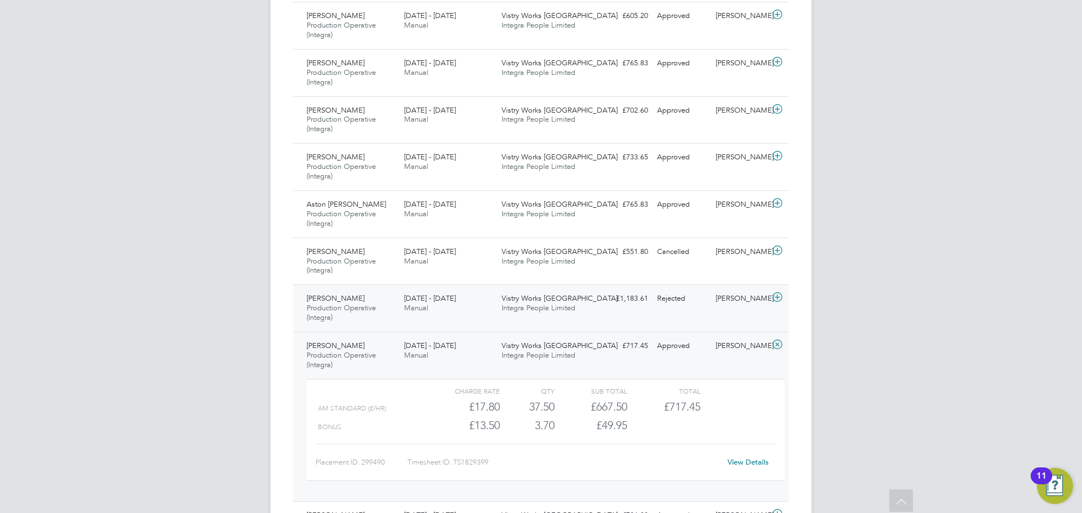
click at [633, 301] on div "£1,183.61 Rejected" at bounding box center [623, 299] width 59 height 19
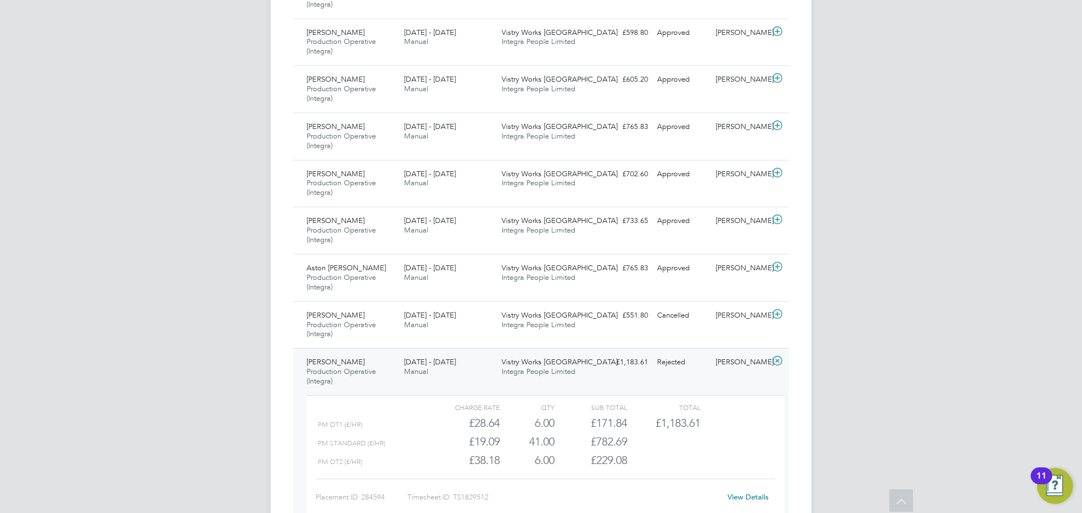
scroll to position [789, 0]
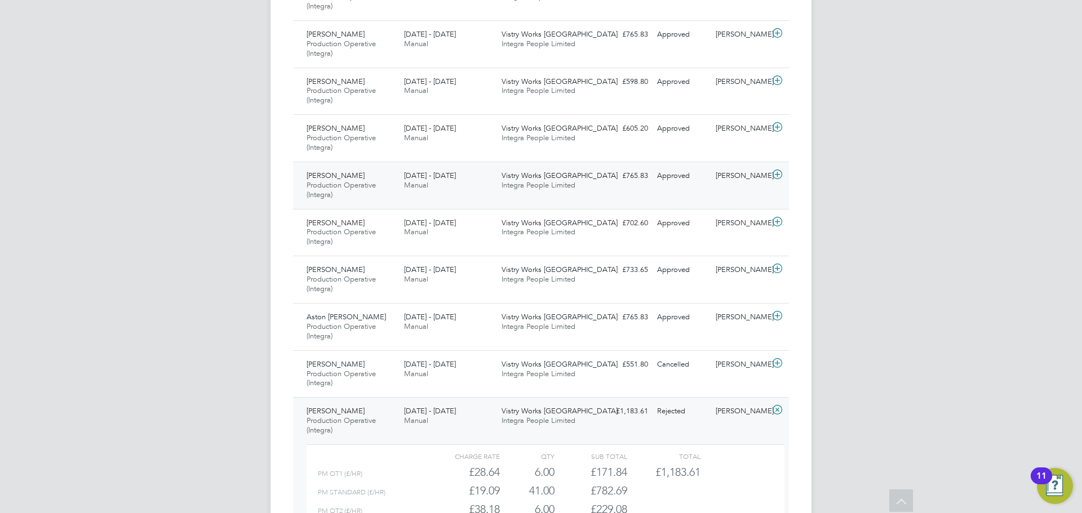
click at [627, 179] on div "£765.83 Approved" at bounding box center [623, 176] width 59 height 19
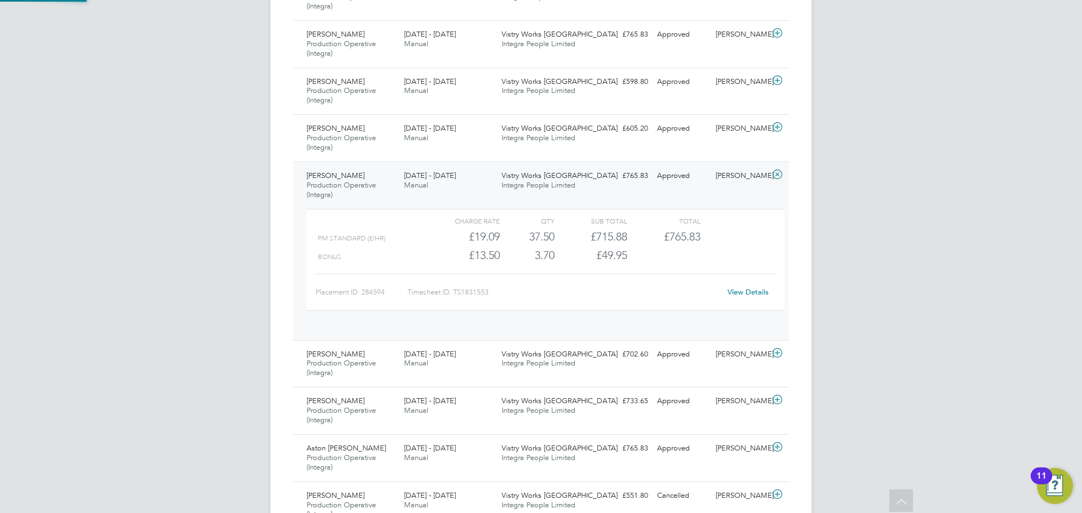
scroll to position [19, 110]
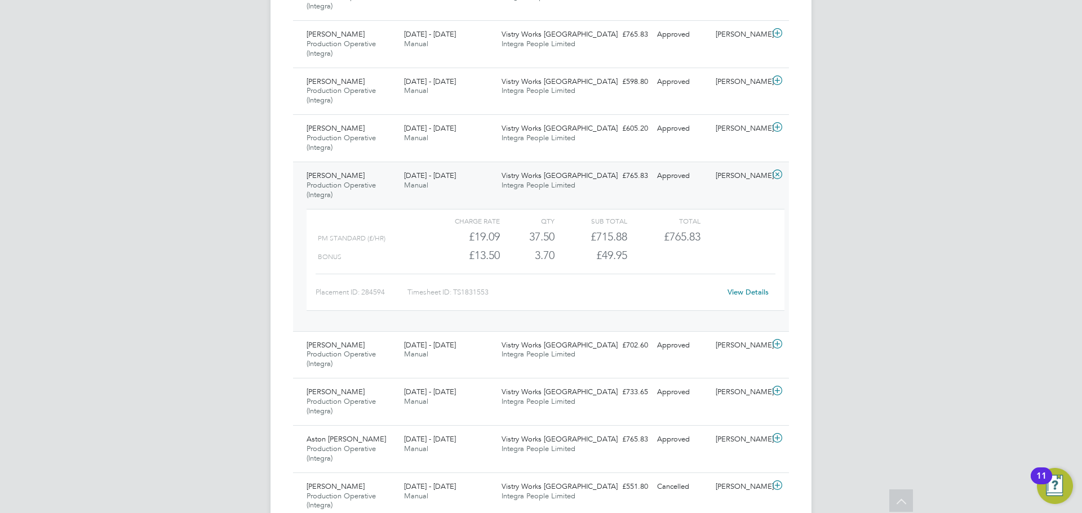
click at [631, 197] on div "[PERSON_NAME] Production Operative (Integra) [DATE] - [DATE] [DATE] - [DATE] Ma…" at bounding box center [541, 247] width 496 height 170
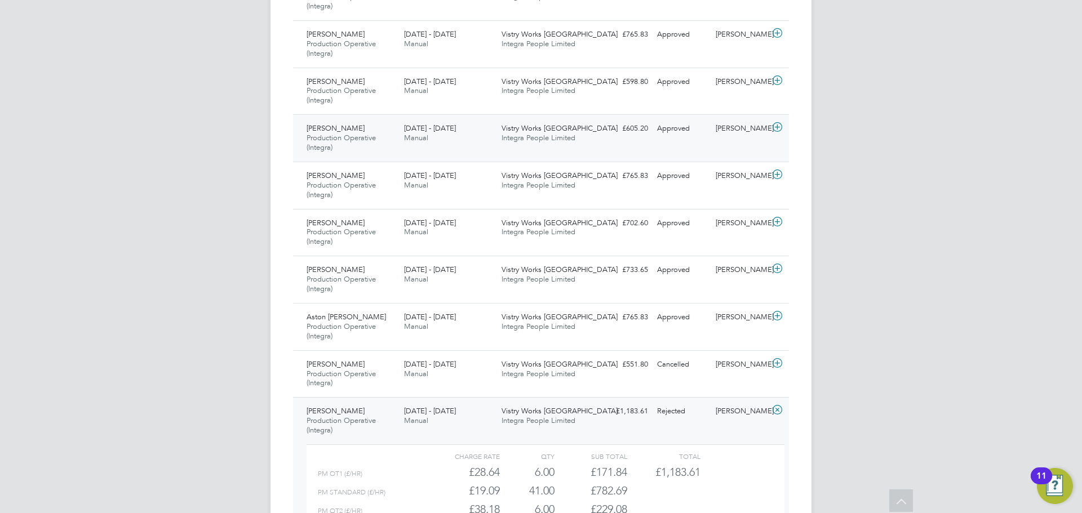
click at [591, 134] on div "Vistry Works Warrington Integra People Limited" at bounding box center [545, 133] width 97 height 28
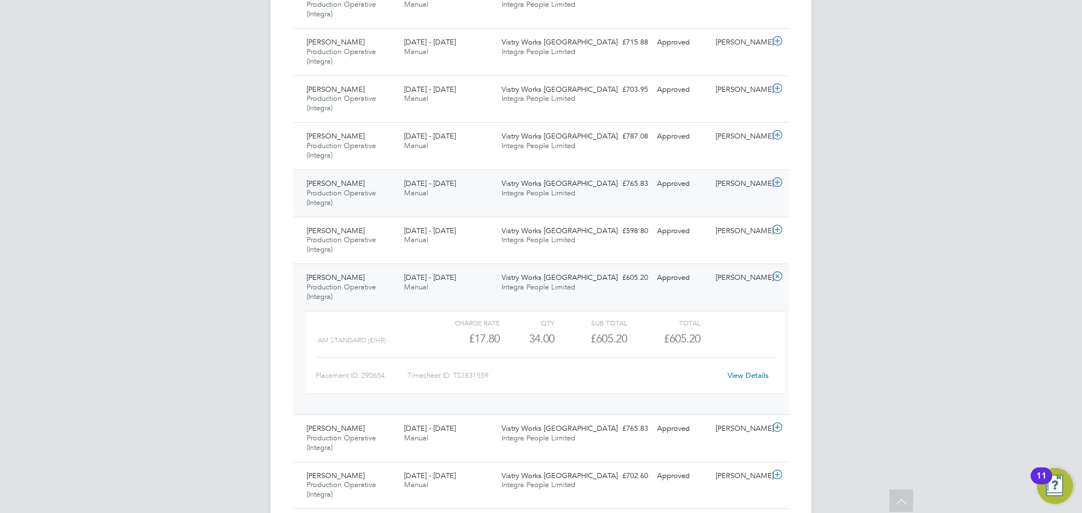
scroll to position [620, 0]
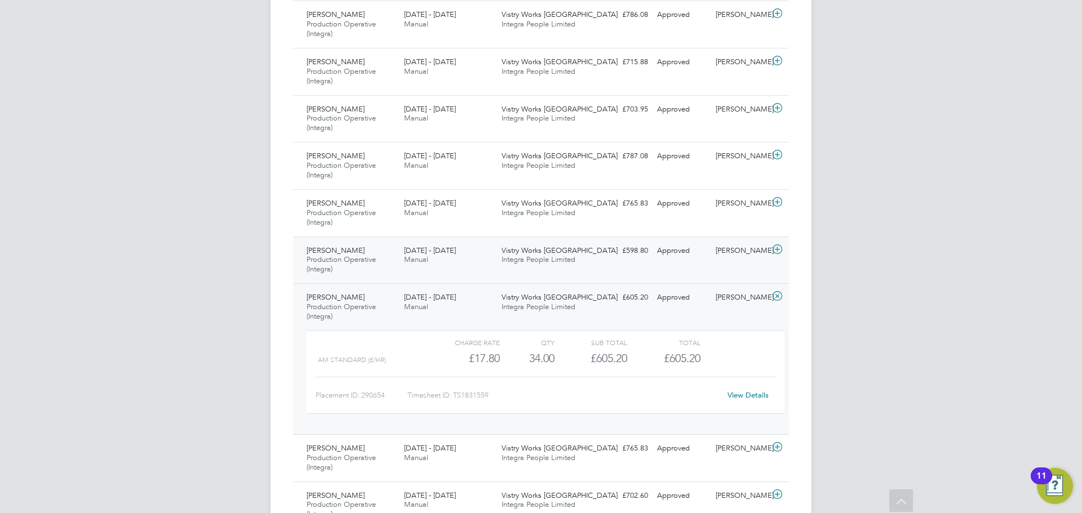
click at [483, 248] on div "[DATE] - [DATE] Manual" at bounding box center [448, 256] width 97 height 28
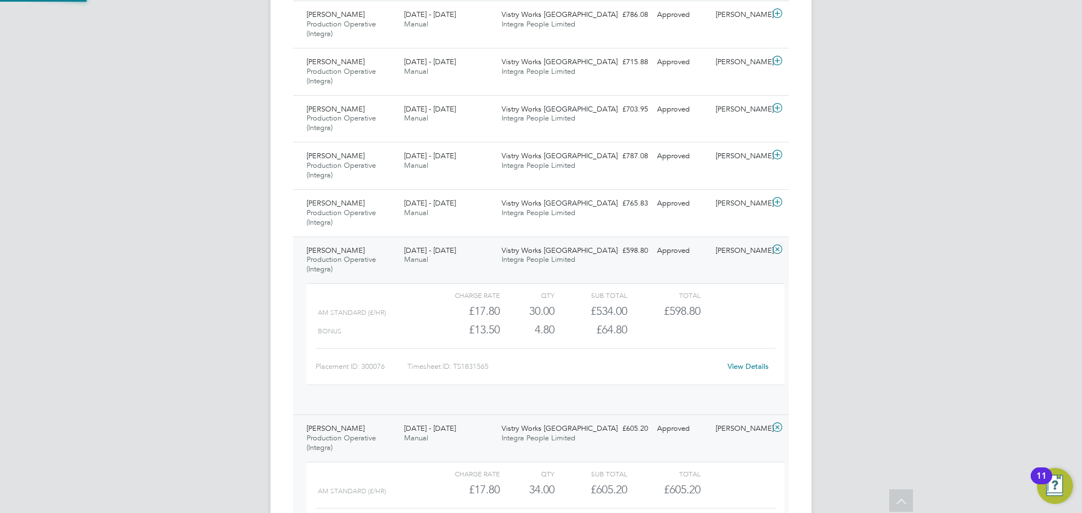
scroll to position [19, 110]
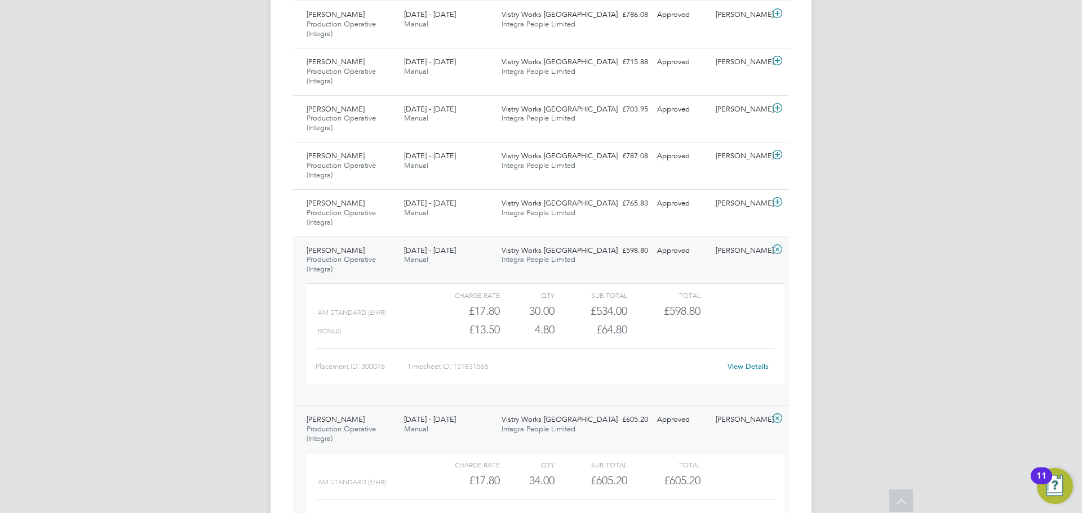
click at [509, 259] on span "Integra People Limited" at bounding box center [539, 260] width 74 height 10
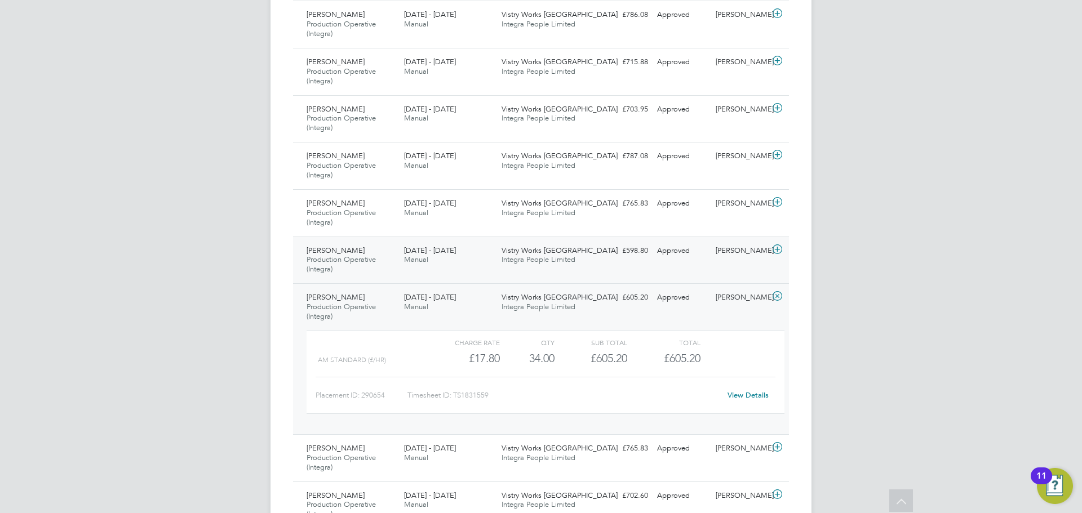
click at [497, 260] on div "Vistry Works Warrington Integra People Limited" at bounding box center [545, 256] width 97 height 28
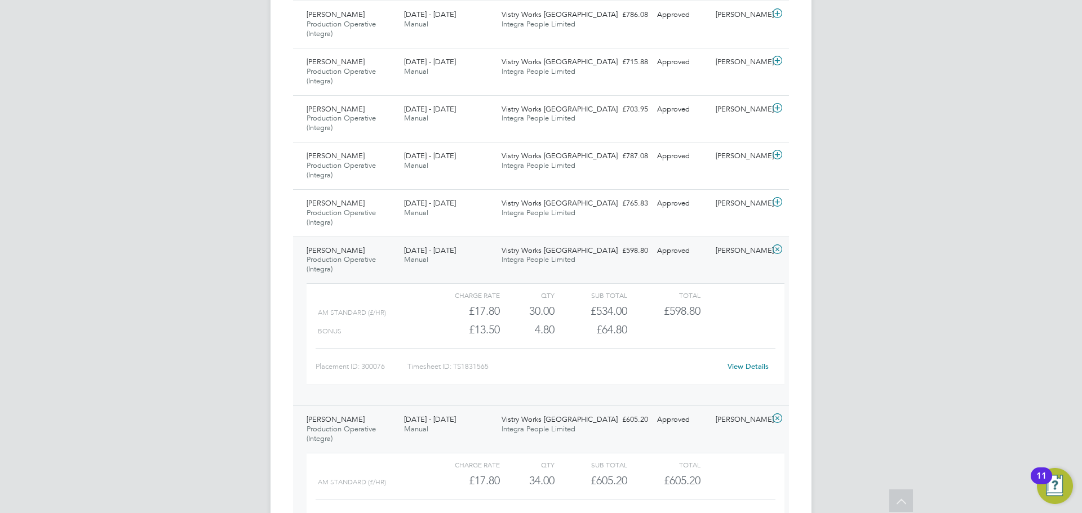
click at [497, 260] on div "Vistry Works Warrington Integra People Limited" at bounding box center [545, 256] width 97 height 28
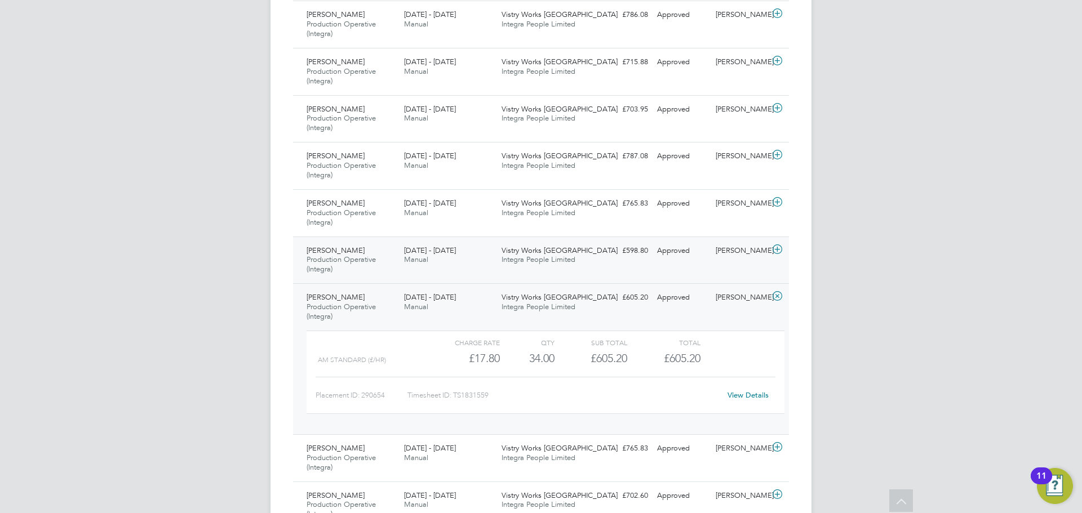
click at [495, 258] on div "[DATE] - [DATE] Manual" at bounding box center [448, 256] width 97 height 28
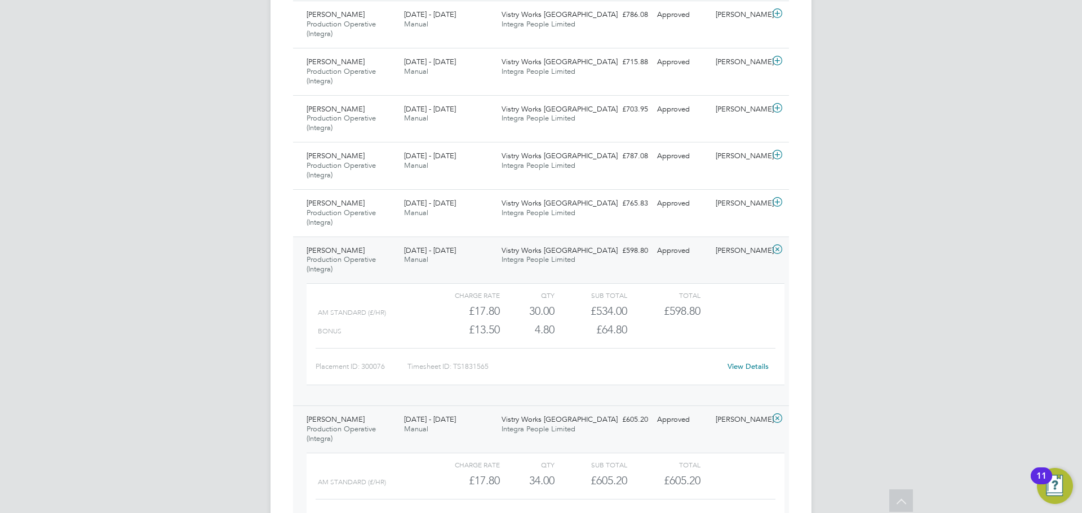
click at [489, 262] on div "[DATE] - [DATE] Manual" at bounding box center [448, 256] width 97 height 28
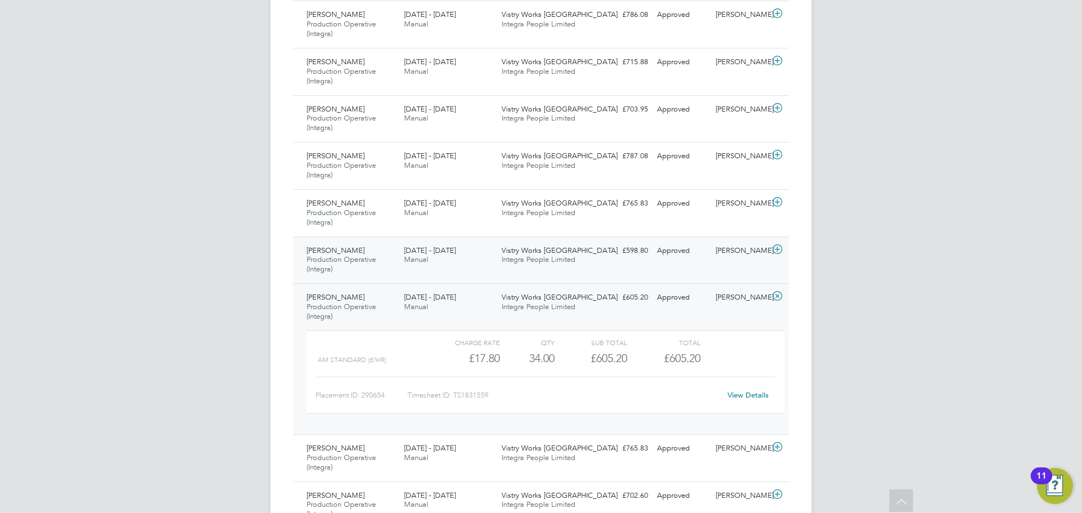
click at [489, 262] on div "[DATE] - [DATE] Manual" at bounding box center [448, 256] width 97 height 28
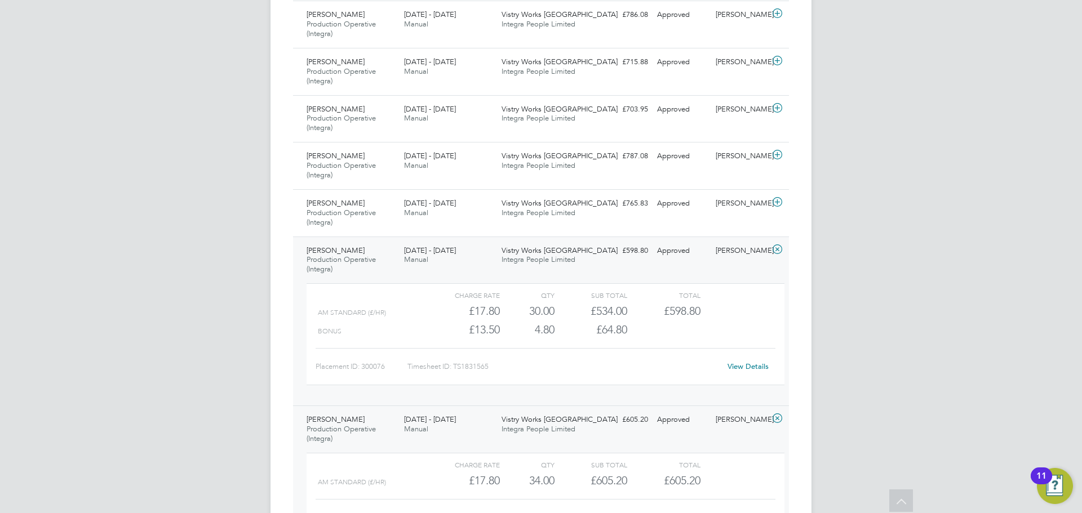
click at [489, 262] on div "[DATE] - [DATE] Manual" at bounding box center [448, 256] width 97 height 28
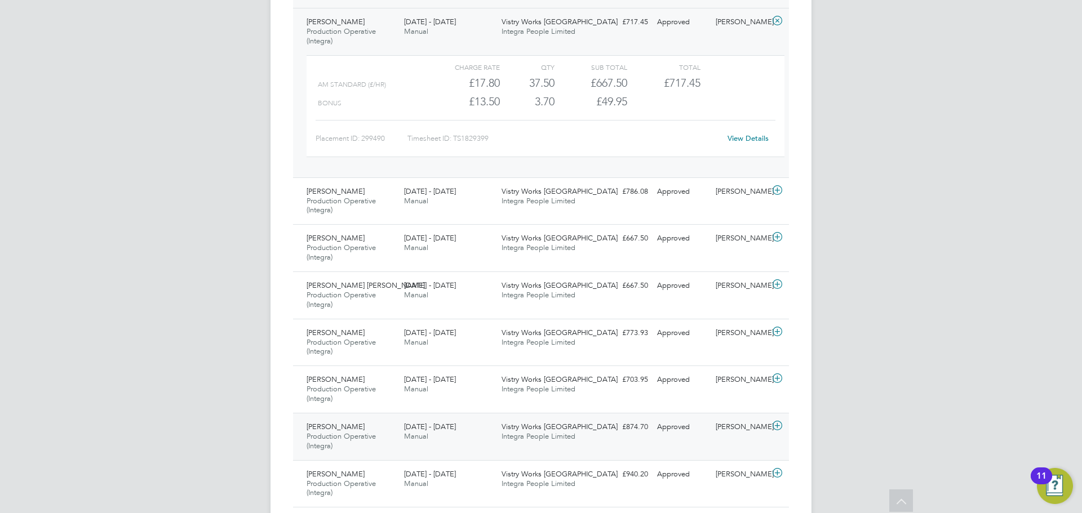
scroll to position [1522, 0]
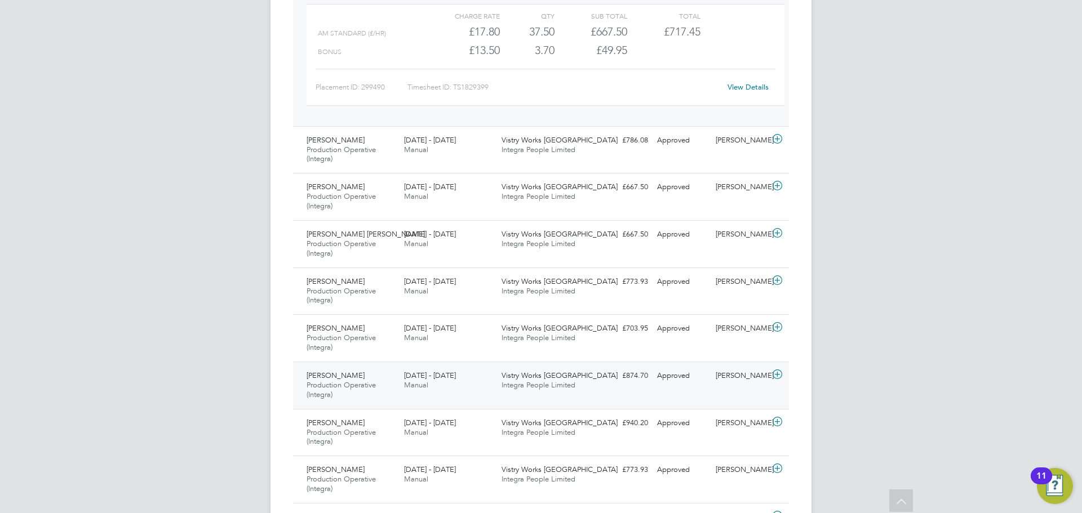
click at [528, 387] on span "Integra People Limited" at bounding box center [539, 385] width 74 height 10
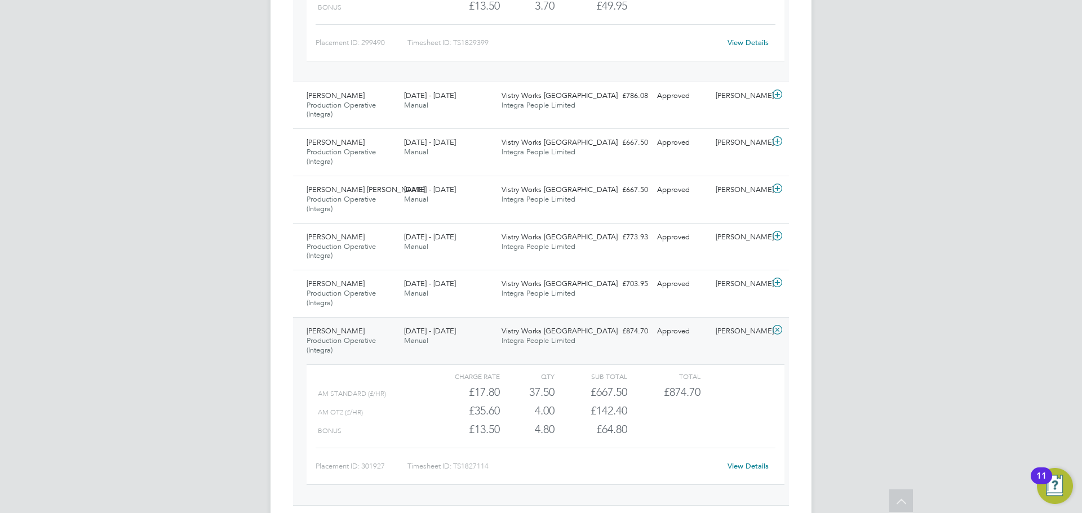
scroll to position [1634, 0]
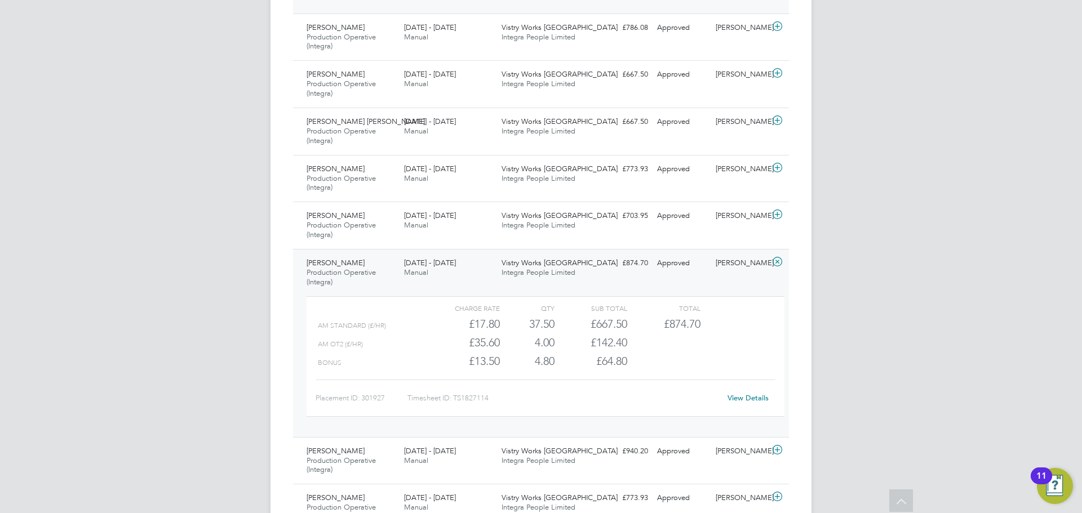
click at [558, 286] on div "[PERSON_NAME] Production Operative (Integra) [DATE] - [DATE] [DATE] - [DATE] Ma…" at bounding box center [541, 343] width 496 height 188
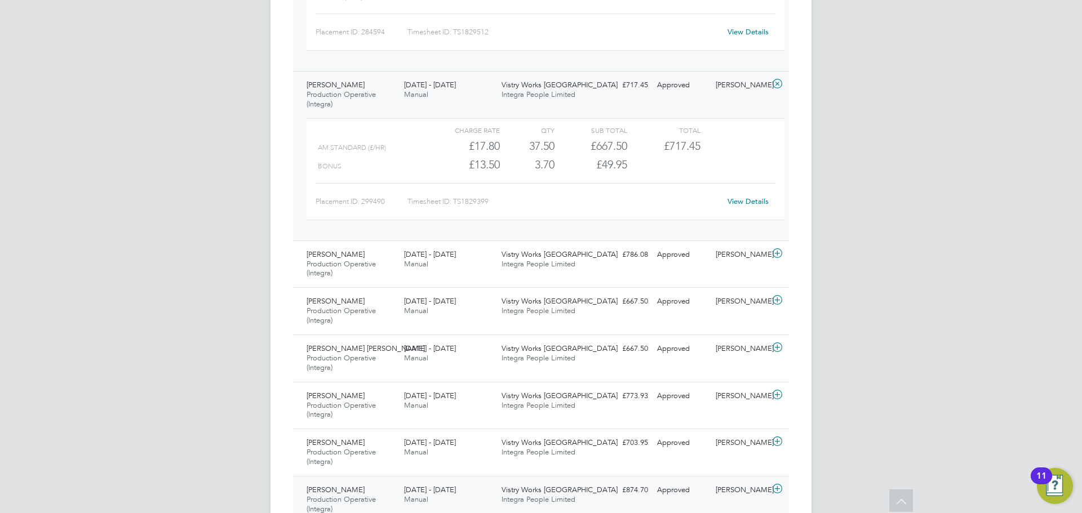
scroll to position [1352, 0]
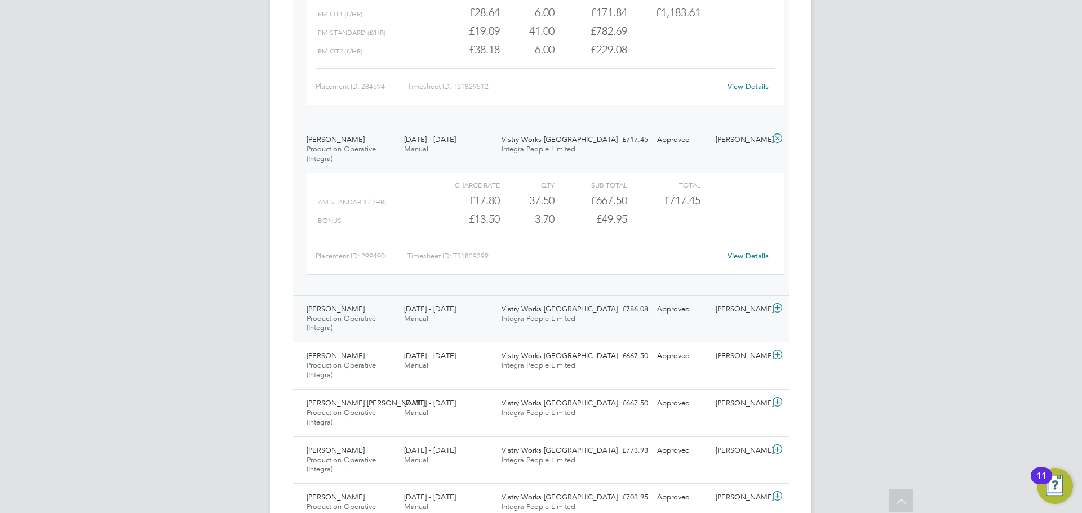
click at [520, 316] on span "Integra People Limited" at bounding box center [539, 319] width 74 height 10
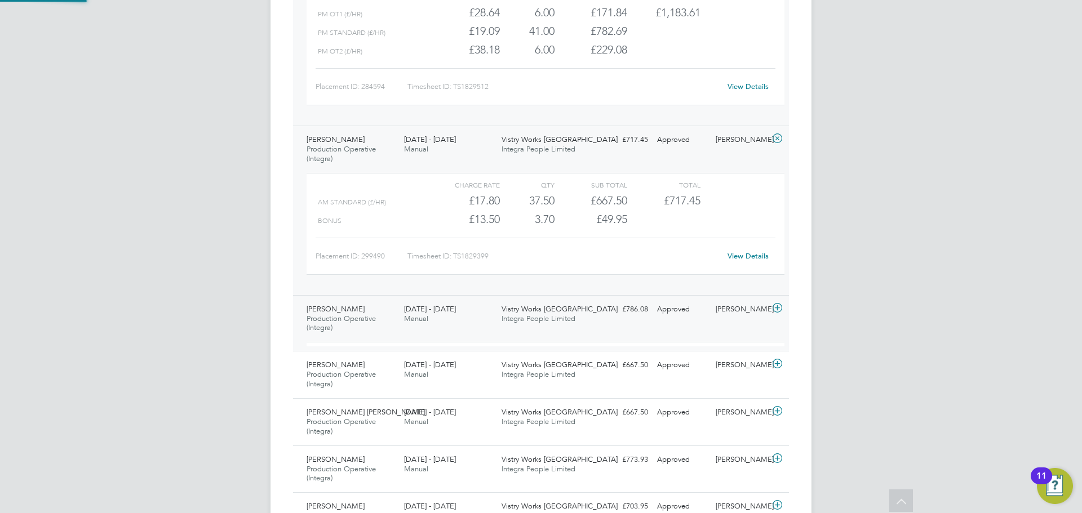
scroll to position [19, 110]
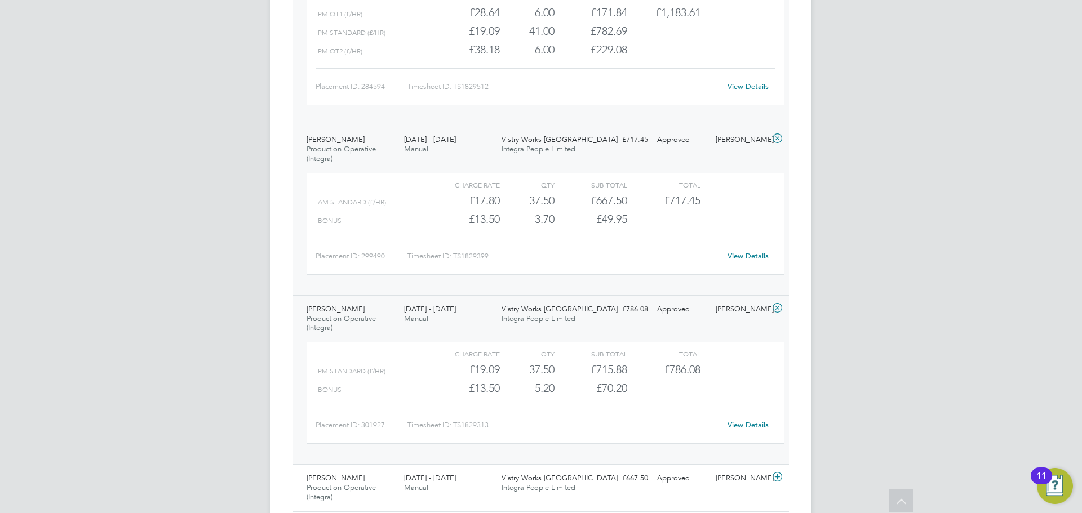
click at [562, 150] on span "Integra People Limited" at bounding box center [539, 149] width 74 height 10
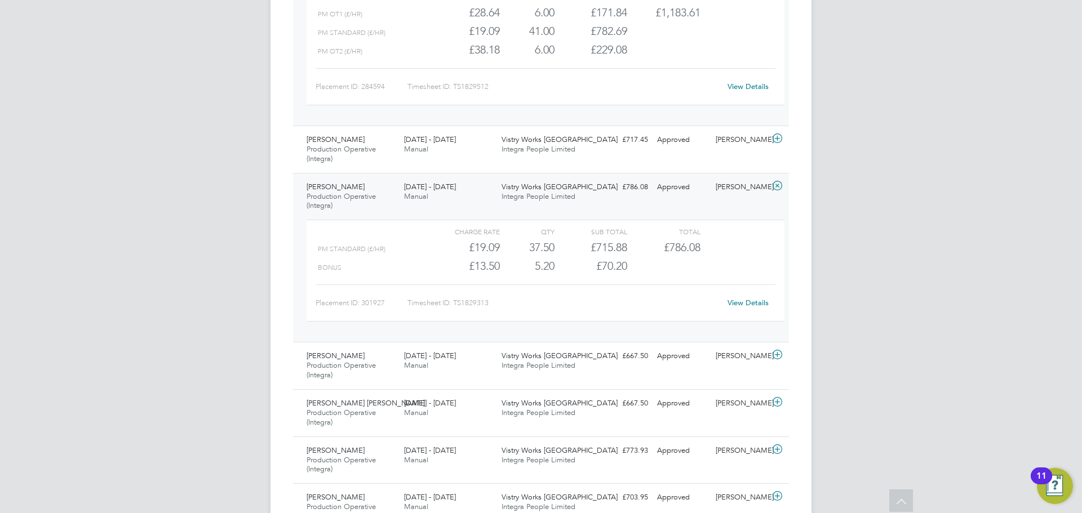
click at [562, 191] on span "Vistry Works [GEOGRAPHIC_DATA]" at bounding box center [560, 187] width 116 height 10
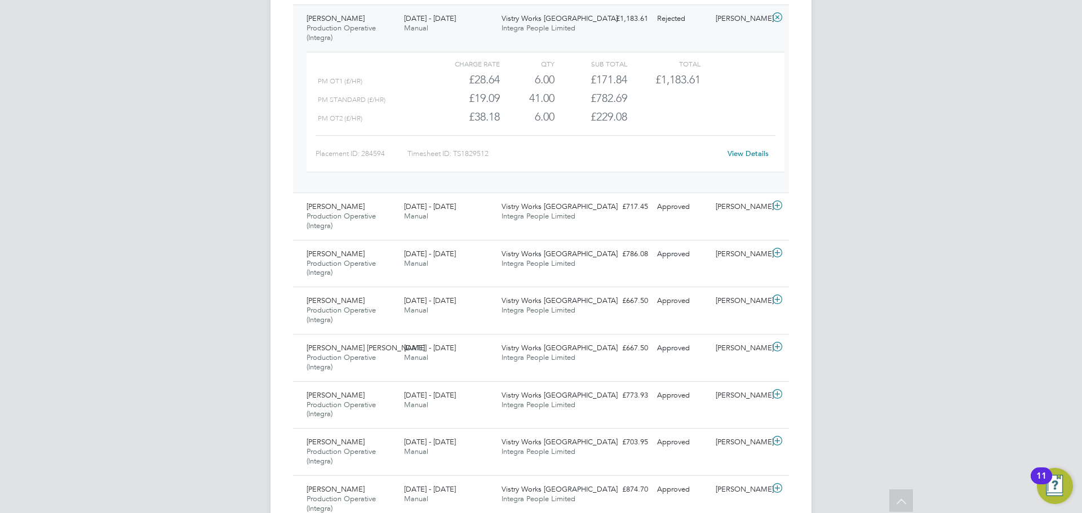
scroll to position [1183, 0]
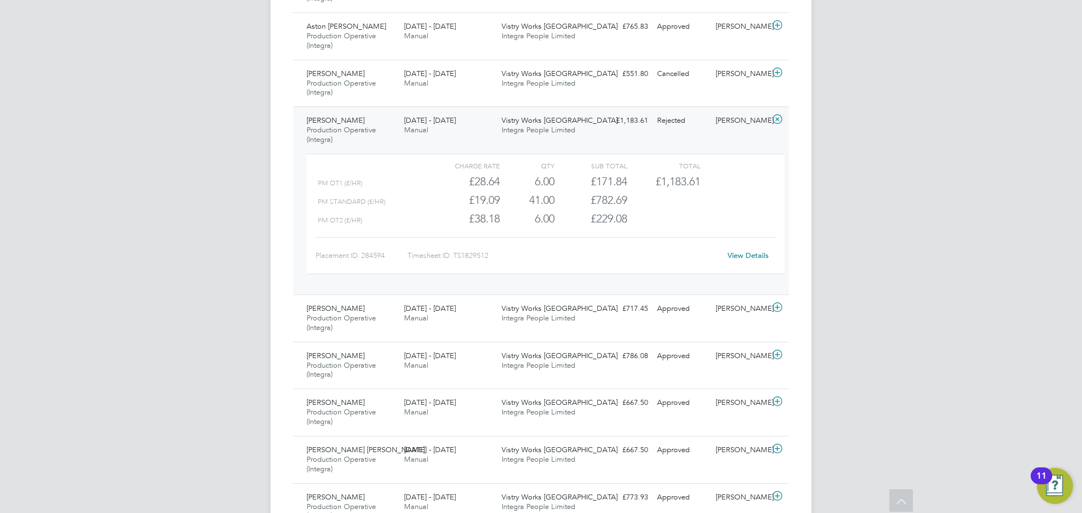
click at [573, 140] on div "[PERSON_NAME] Production Operative (Integra) [DATE] - [DATE] [DATE] - [DATE] Ma…" at bounding box center [541, 201] width 496 height 188
